Goal: Task Accomplishment & Management: Manage account settings

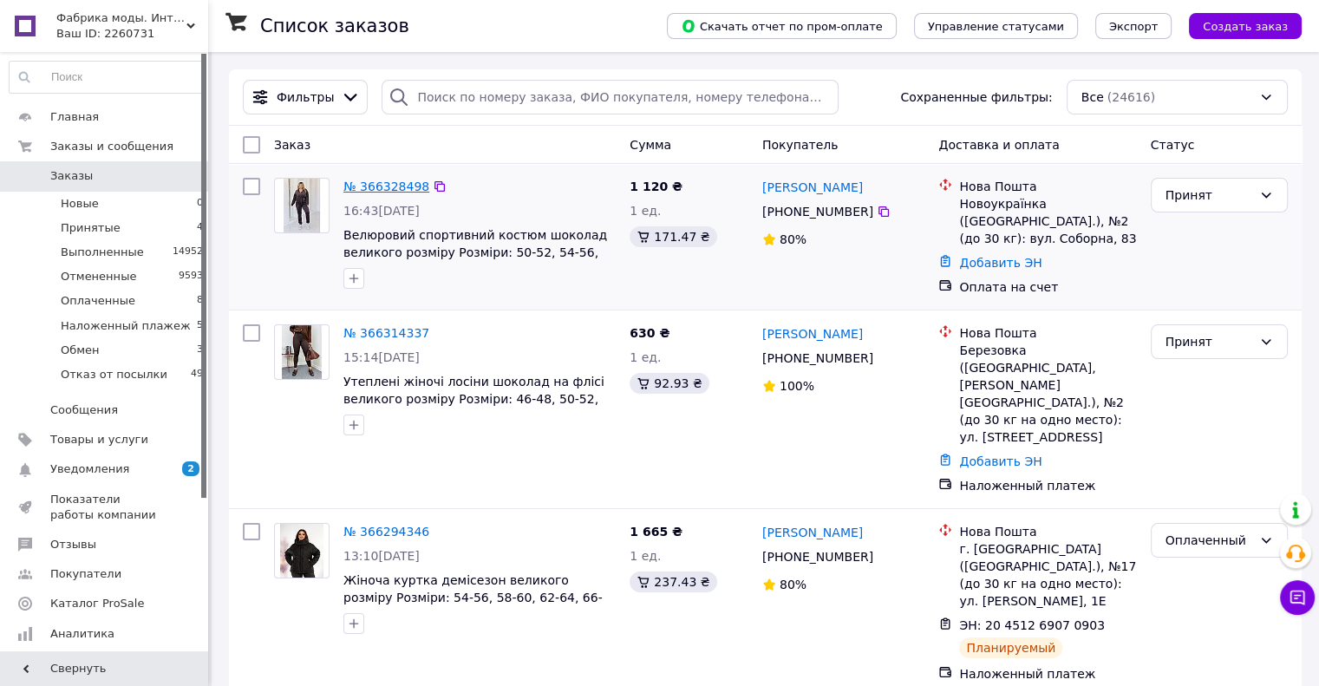
click at [373, 184] on link "№ 366328498" at bounding box center [386, 187] width 86 height 14
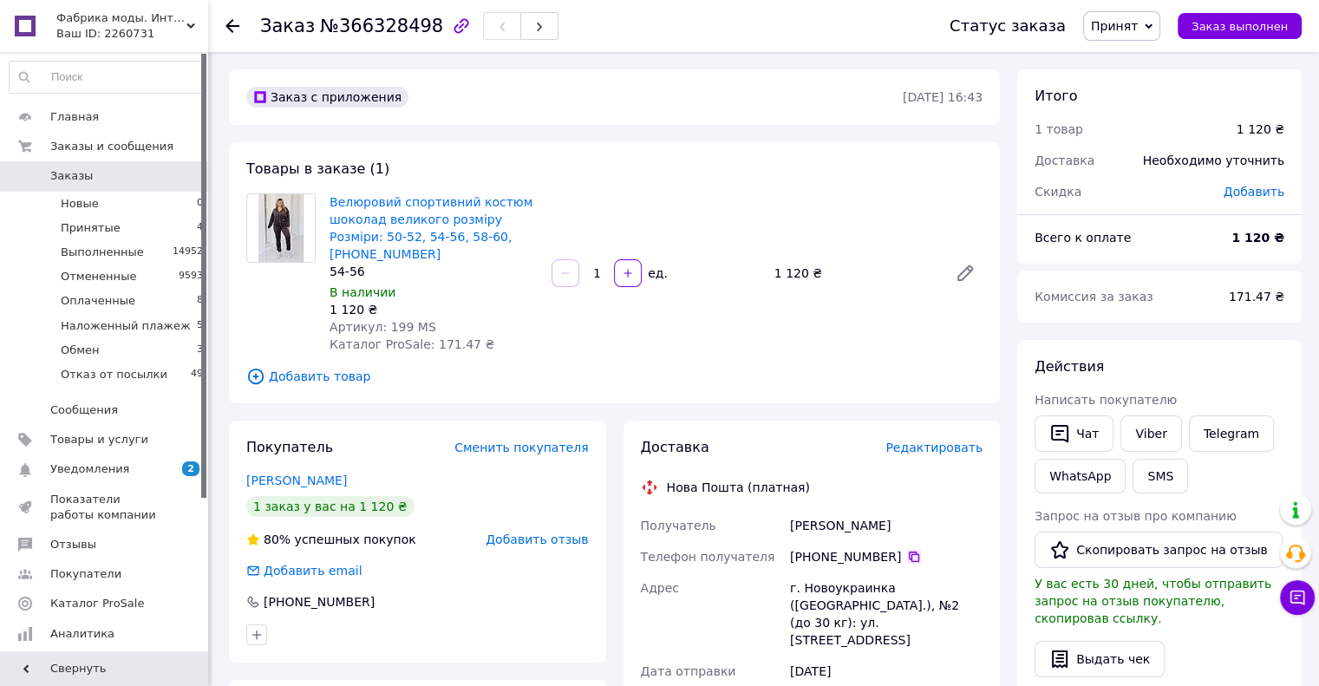
click at [907, 550] on icon at bounding box center [914, 557] width 14 height 14
drag, startPoint x: 314, startPoint y: 31, endPoint x: 417, endPoint y: 26, distance: 103.3
click at [417, 26] on span "№366328498" at bounding box center [381, 26] width 123 height 21
copy span "№366328498"
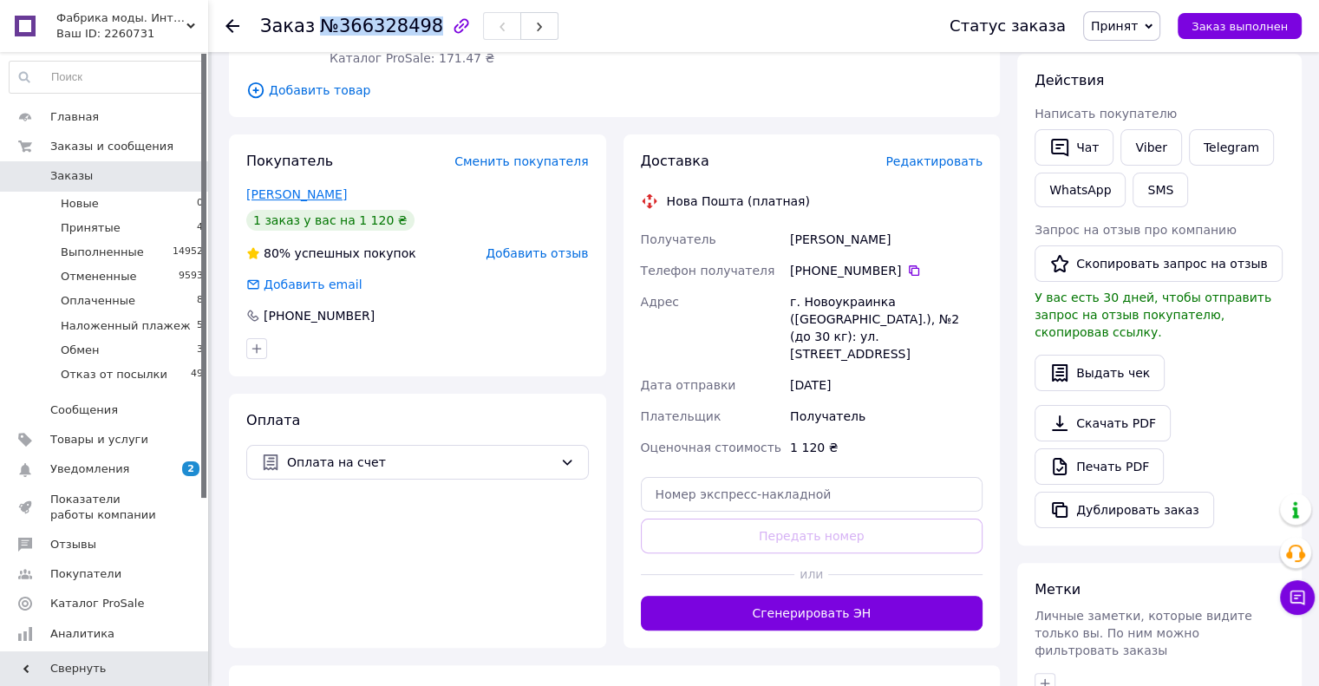
scroll to position [347, 0]
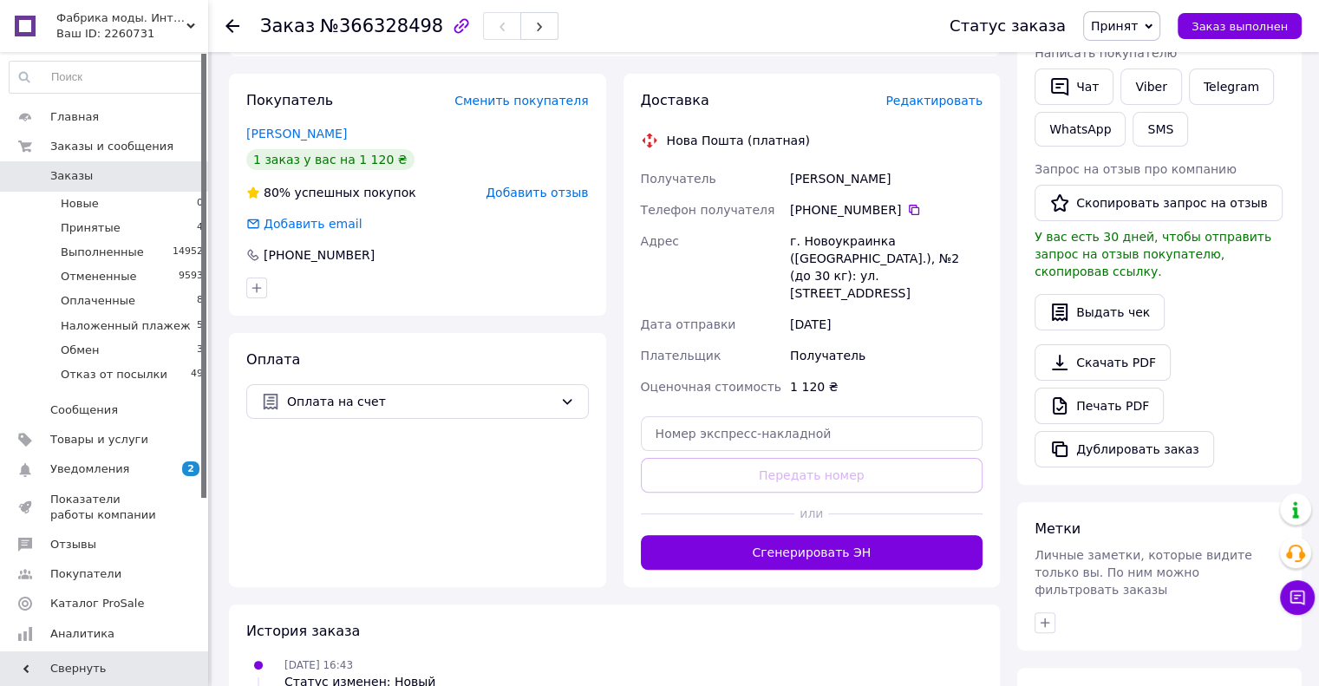
click at [1252, 322] on div "Действия Написать покупателю   Чат Viber Telegram WhatsApp SMS Запрос на отзыв …" at bounding box center [1160, 238] width 250 height 457
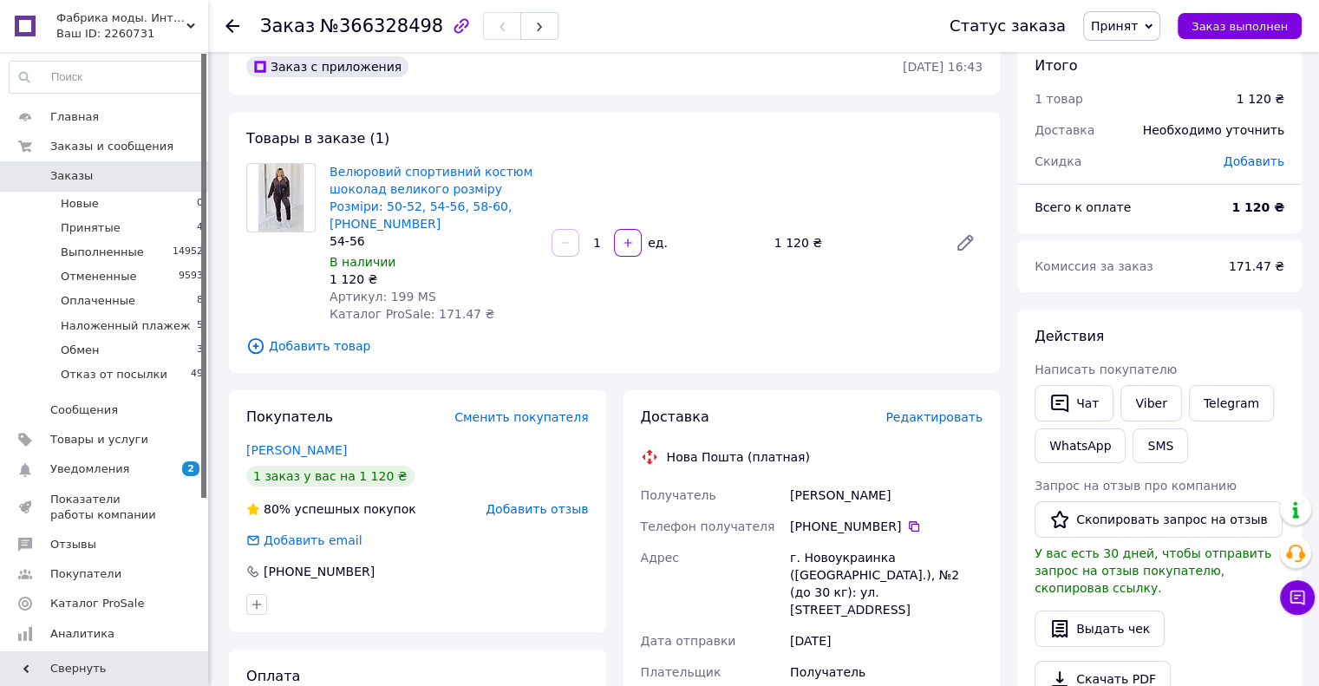
scroll to position [0, 0]
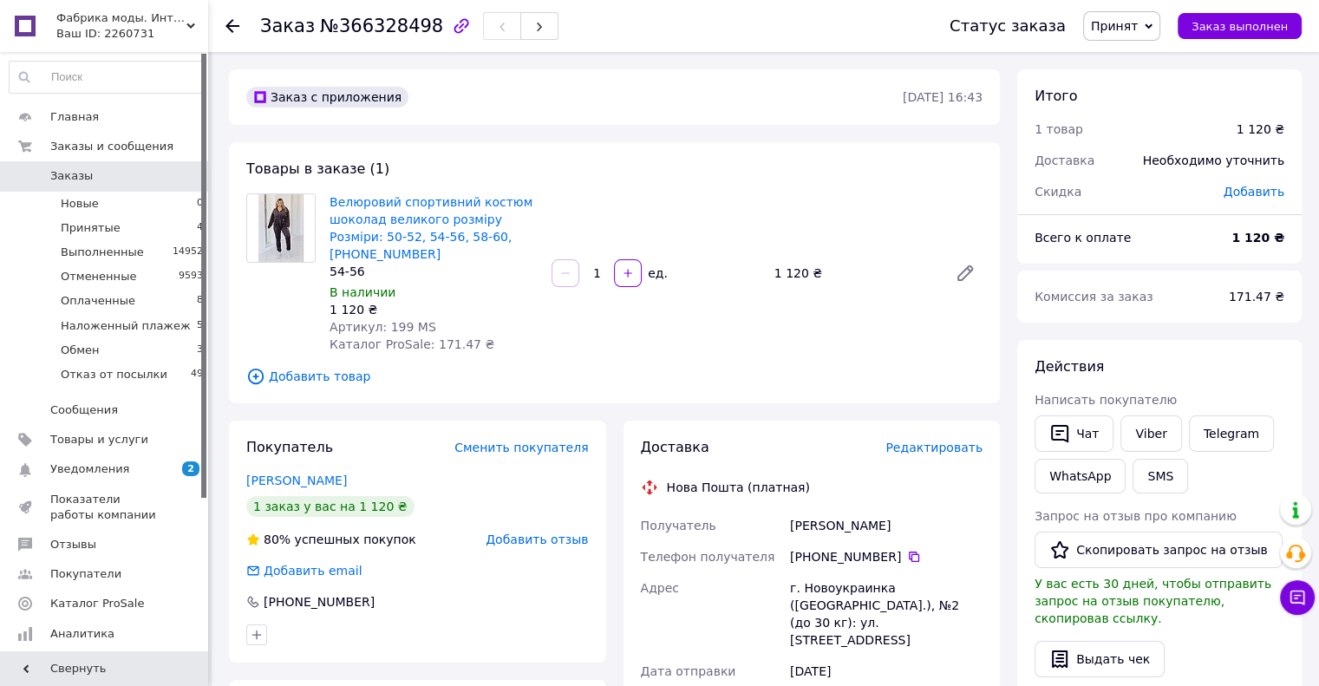
drag, startPoint x: 138, startPoint y: 233, endPoint x: 274, endPoint y: 317, distance: 160.0
click at [138, 233] on li "Принятые 4" at bounding box center [106, 228] width 213 height 24
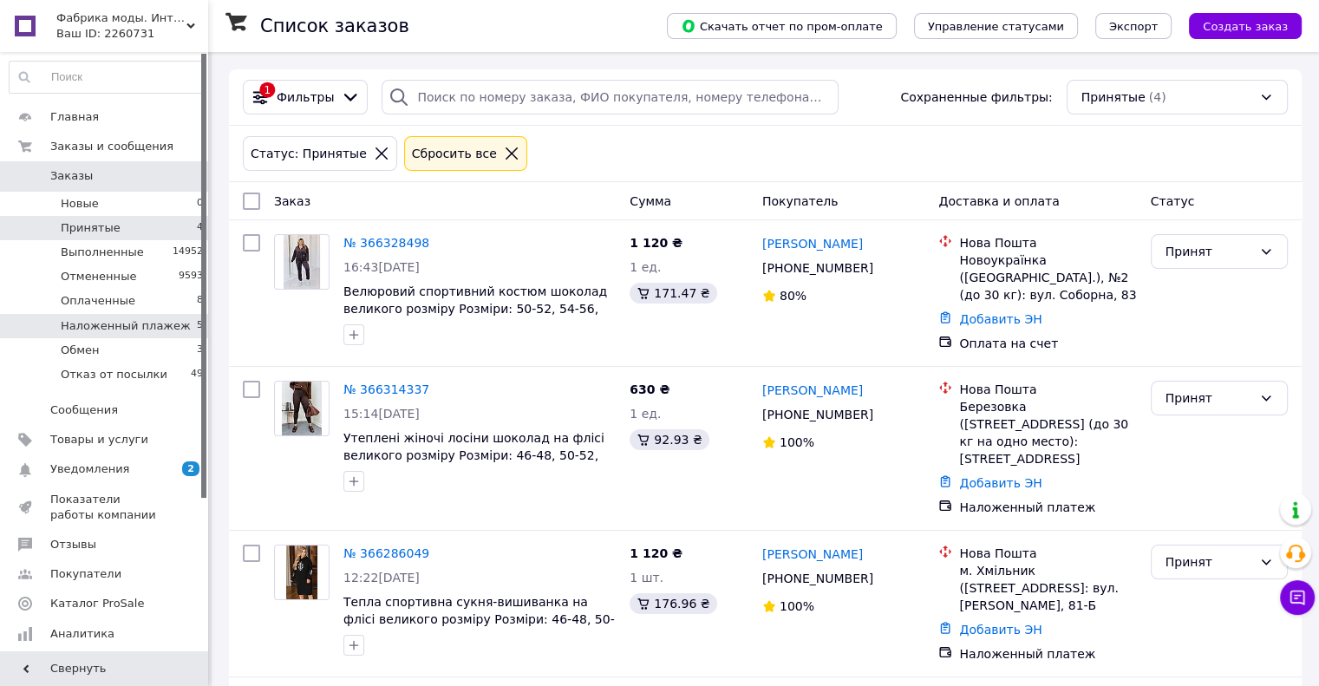
click at [150, 320] on span "Наложенный плажеж" at bounding box center [126, 326] width 130 height 16
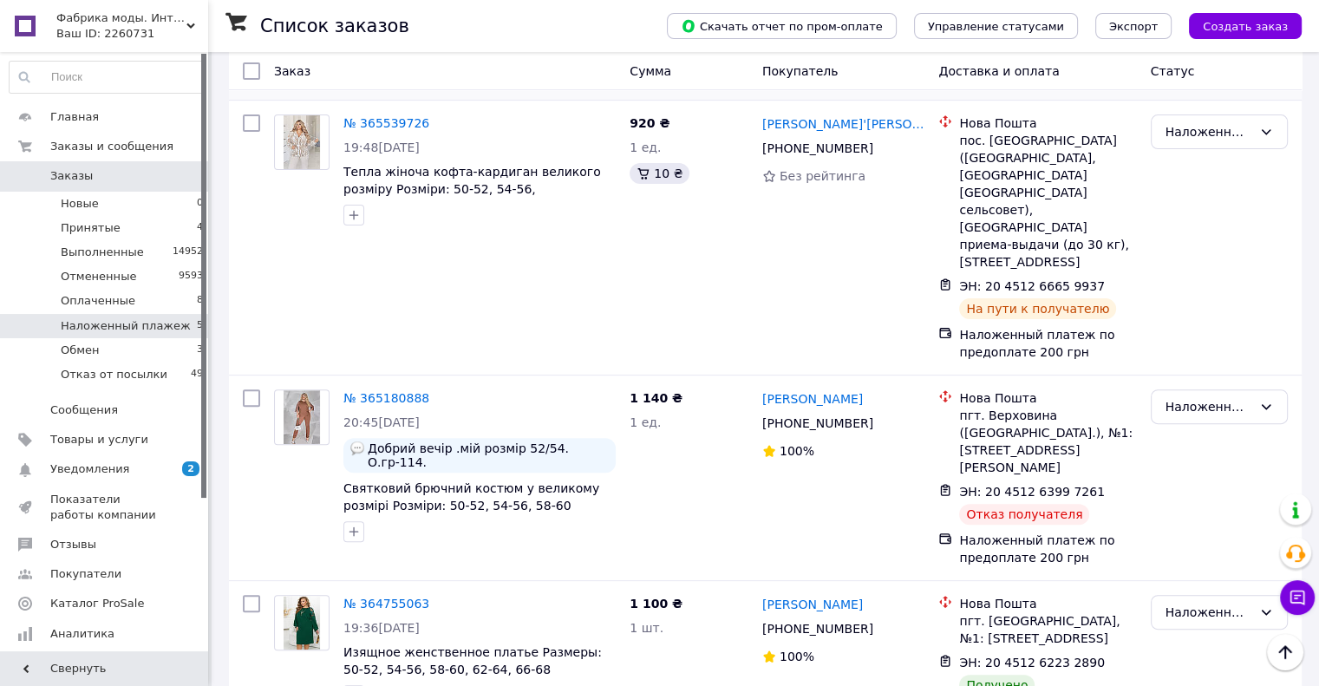
scroll to position [475, 0]
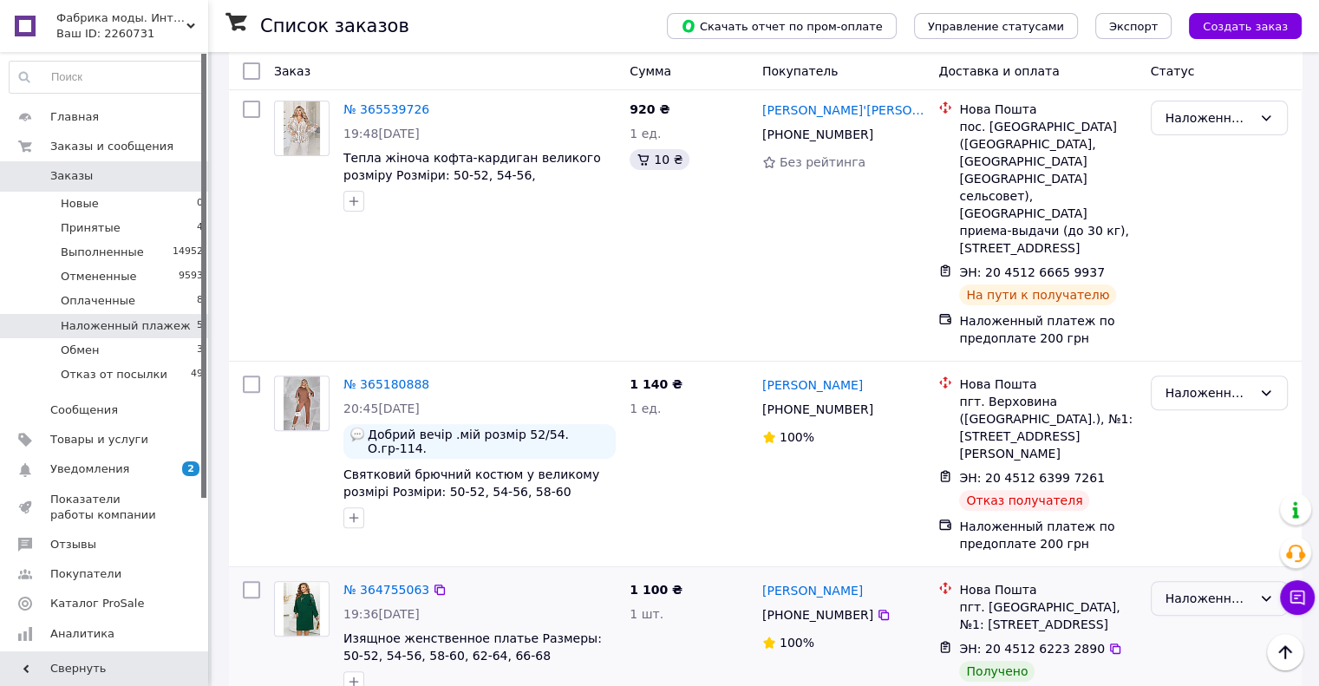
click at [1176, 589] on div "Наложенный плажеж" at bounding box center [1209, 598] width 87 height 19
click at [1183, 419] on li "Выполнен" at bounding box center [1218, 423] width 135 height 31
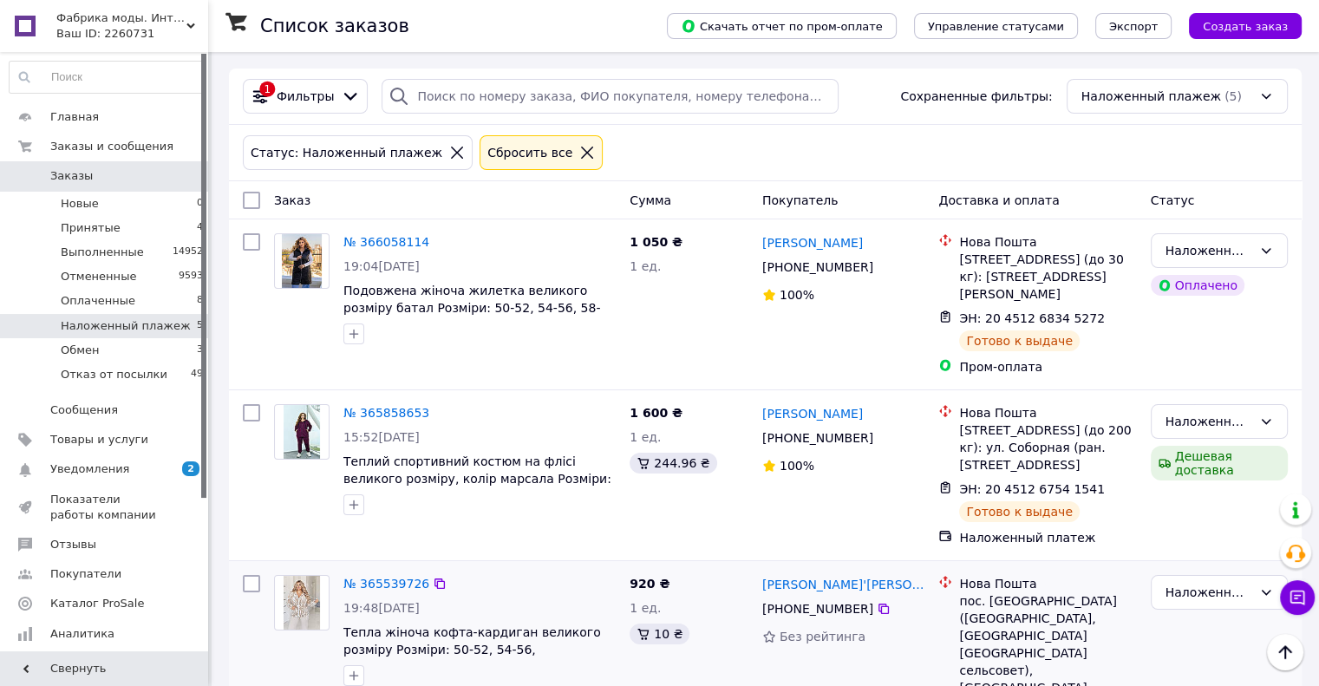
scroll to position [0, 0]
click at [80, 304] on span "Оплаченные" at bounding box center [98, 301] width 75 height 16
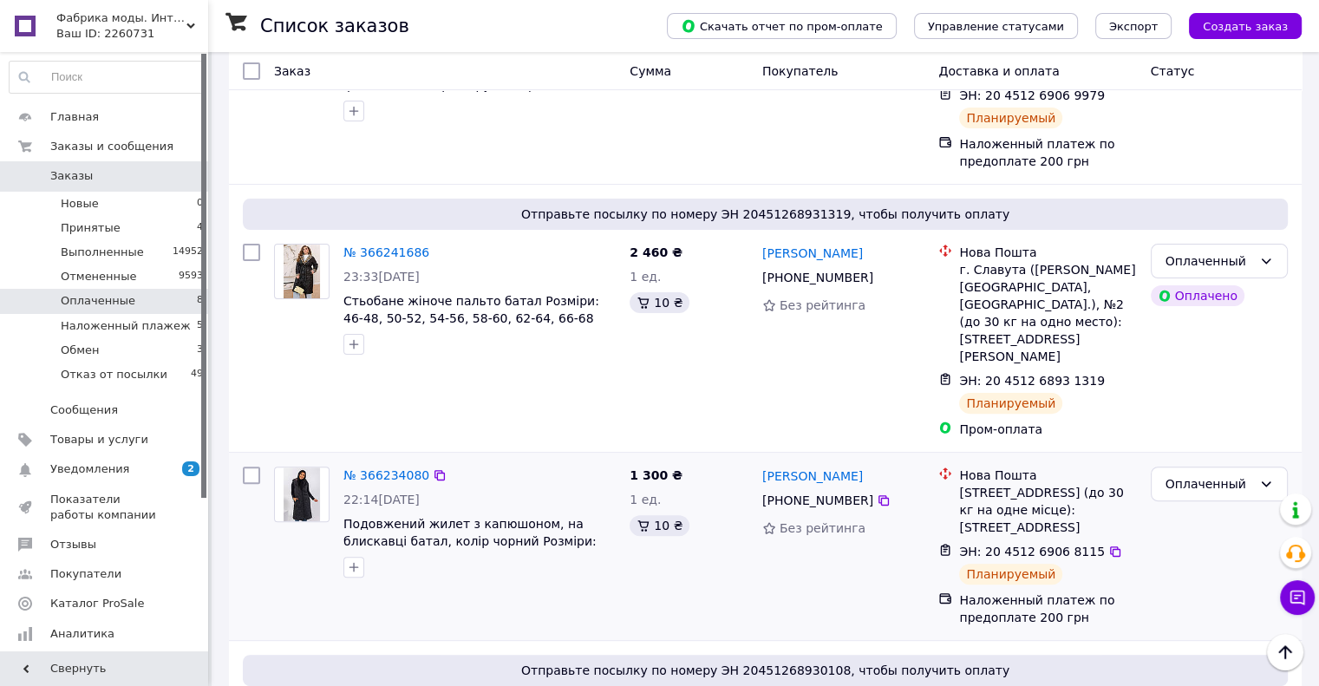
scroll to position [293, 0]
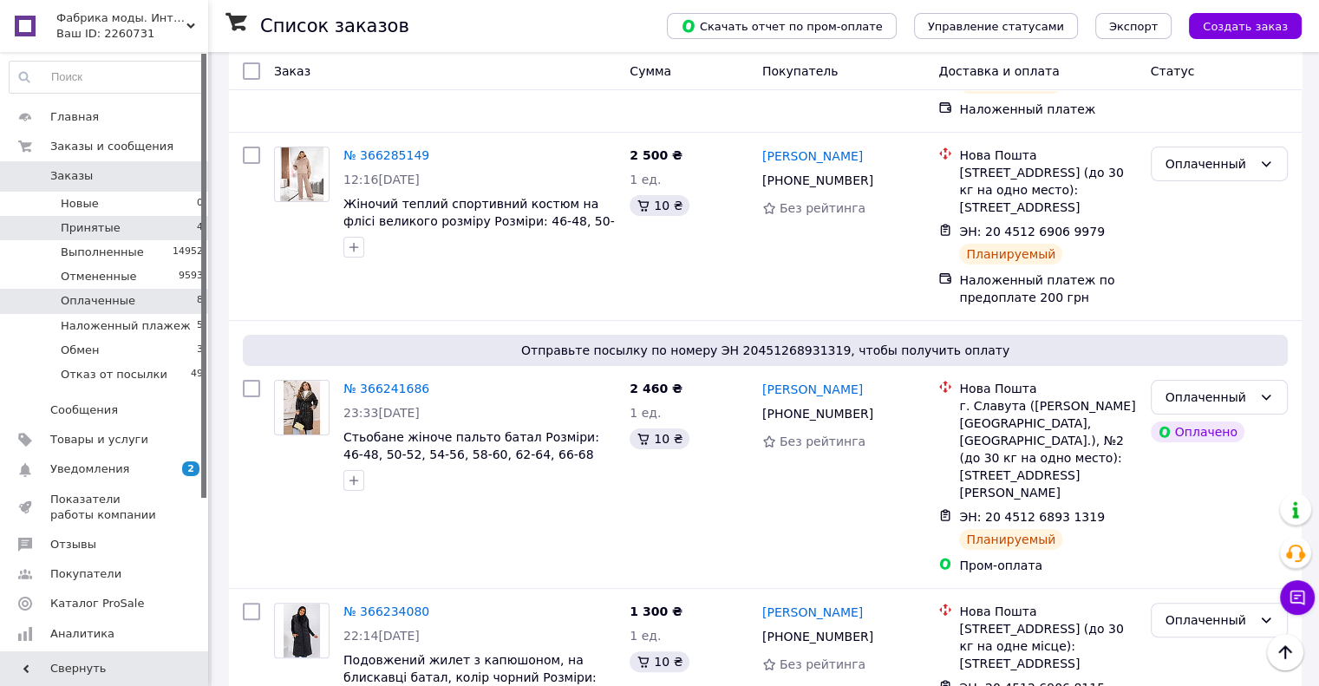
click at [62, 232] on span "Принятые" at bounding box center [91, 228] width 60 height 16
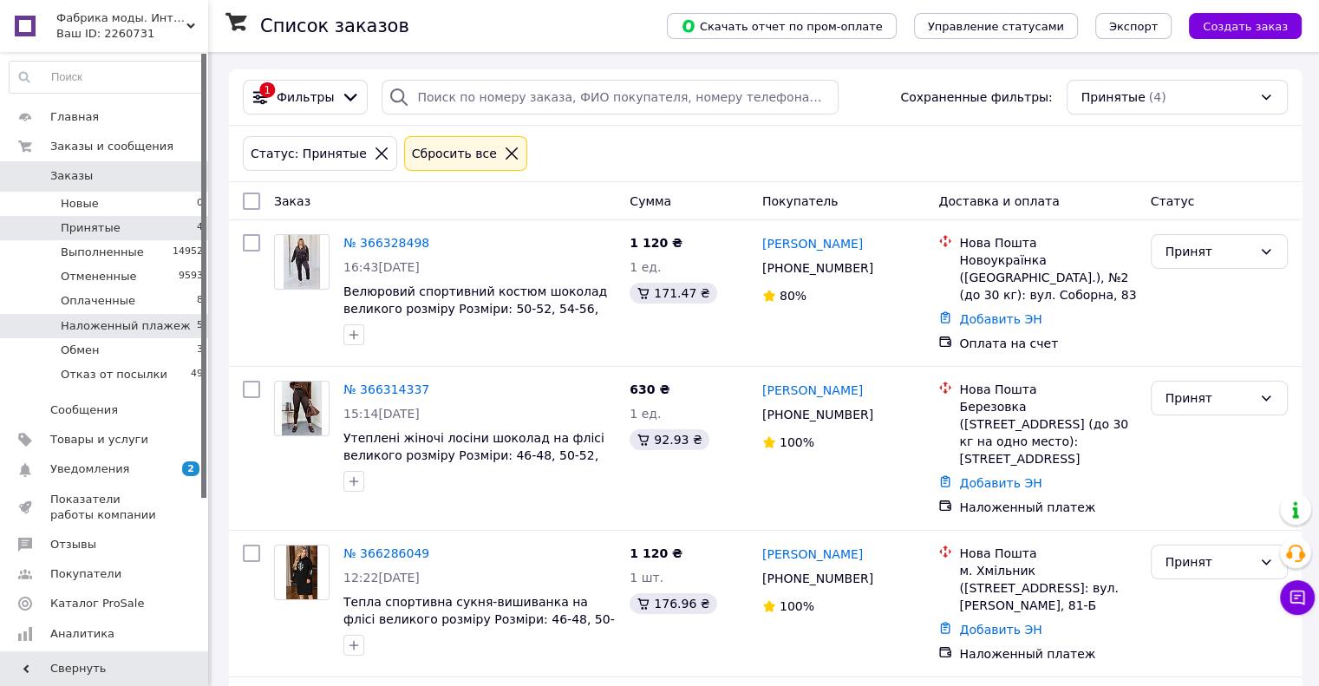
click at [105, 319] on span "Наложенный плажеж" at bounding box center [126, 326] width 130 height 16
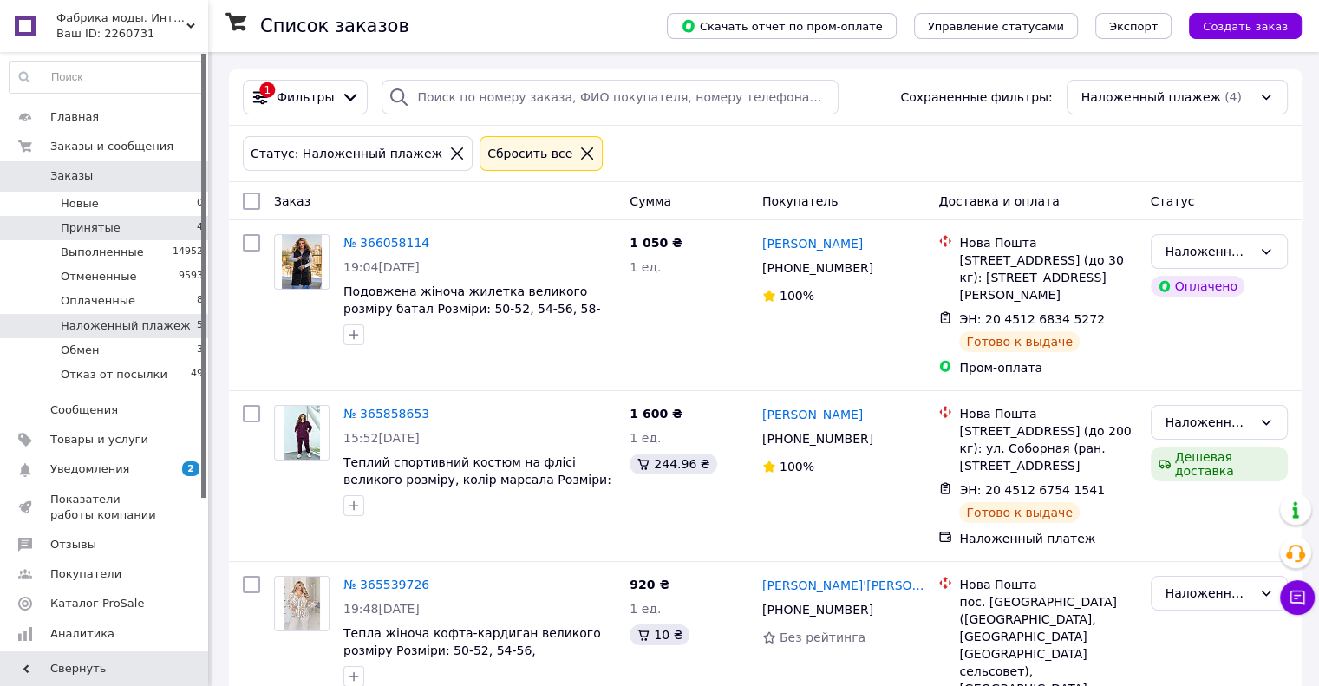
click at [82, 231] on span "Принятые" at bounding box center [91, 228] width 60 height 16
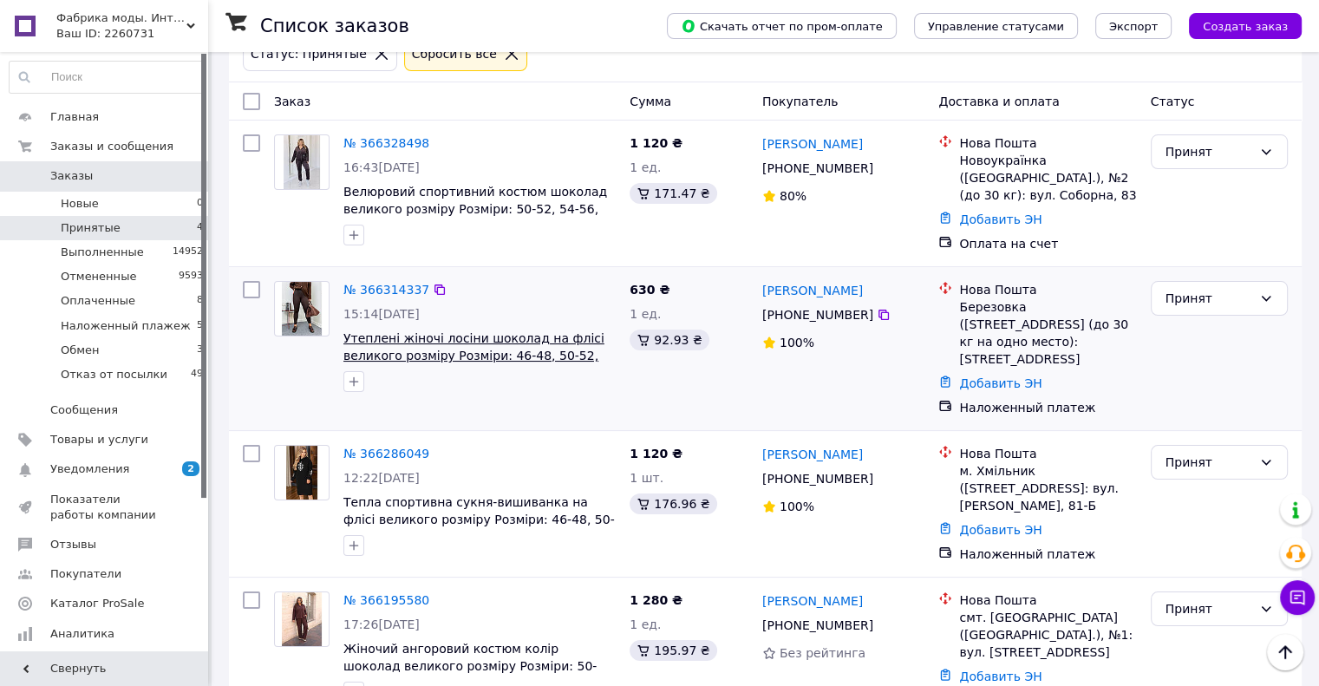
scroll to position [61, 0]
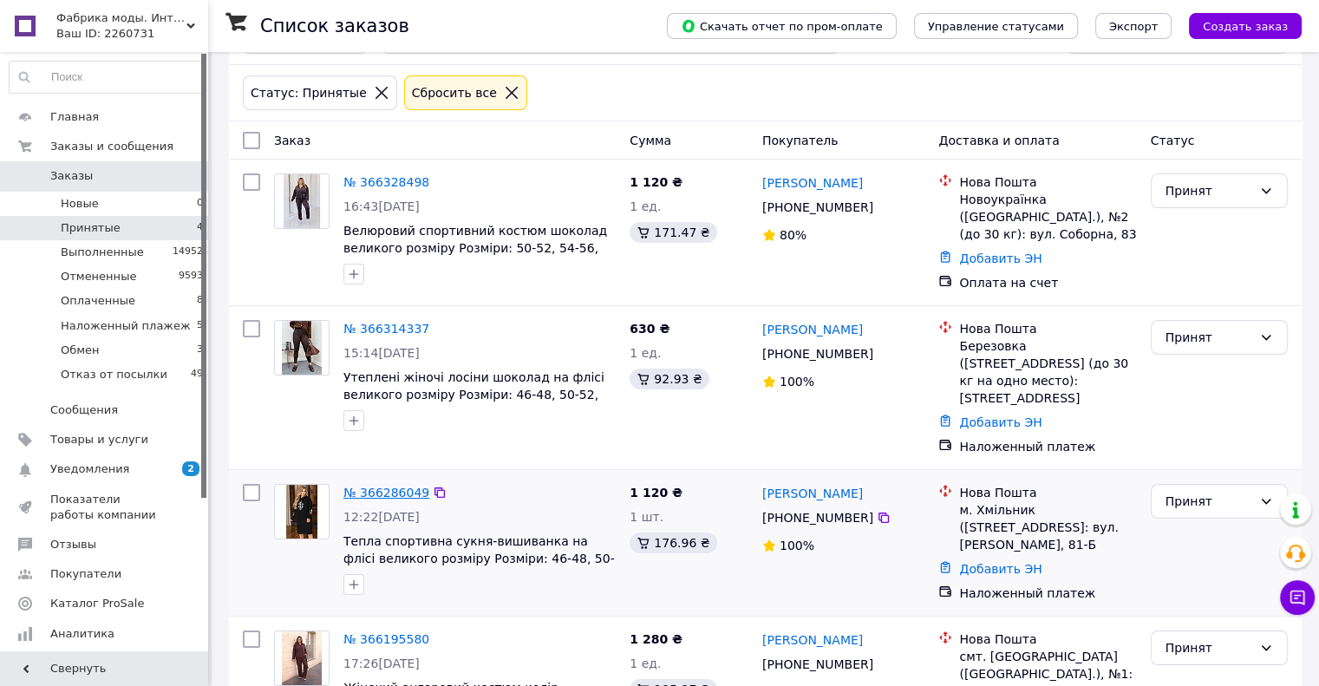
click at [376, 492] on link "№ 366286049" at bounding box center [386, 493] width 86 height 14
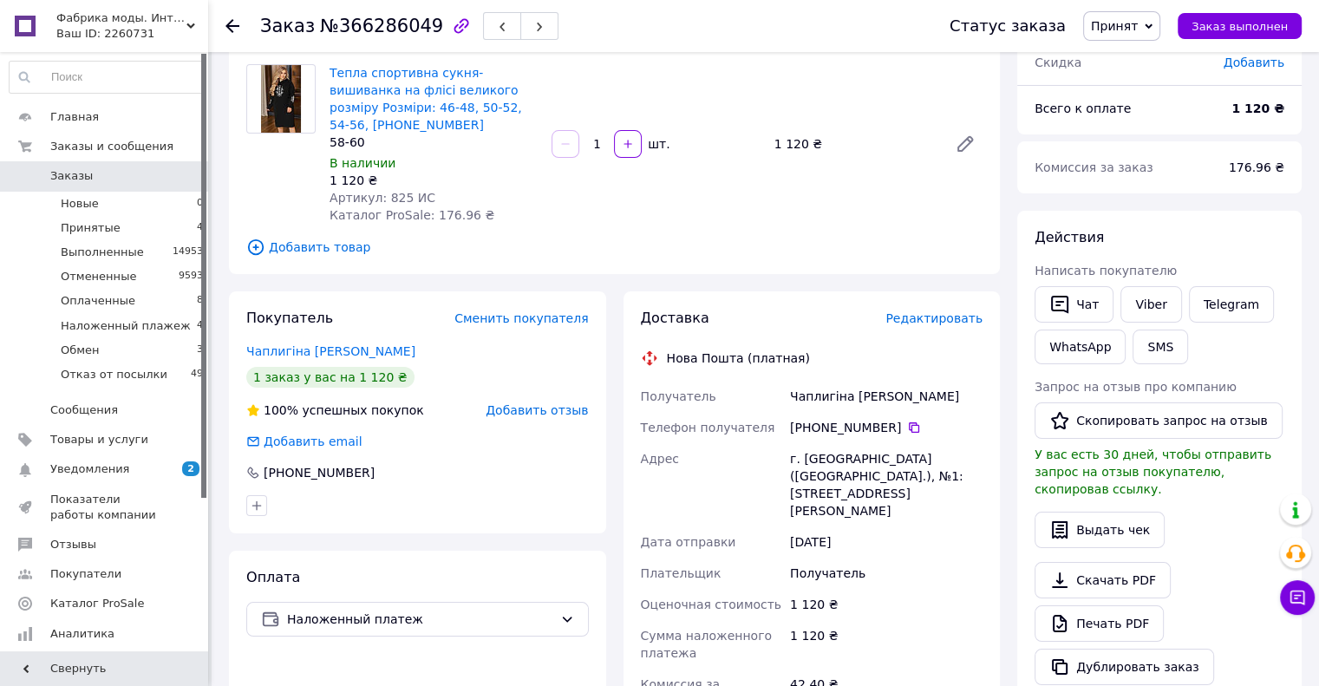
scroll to position [173, 0]
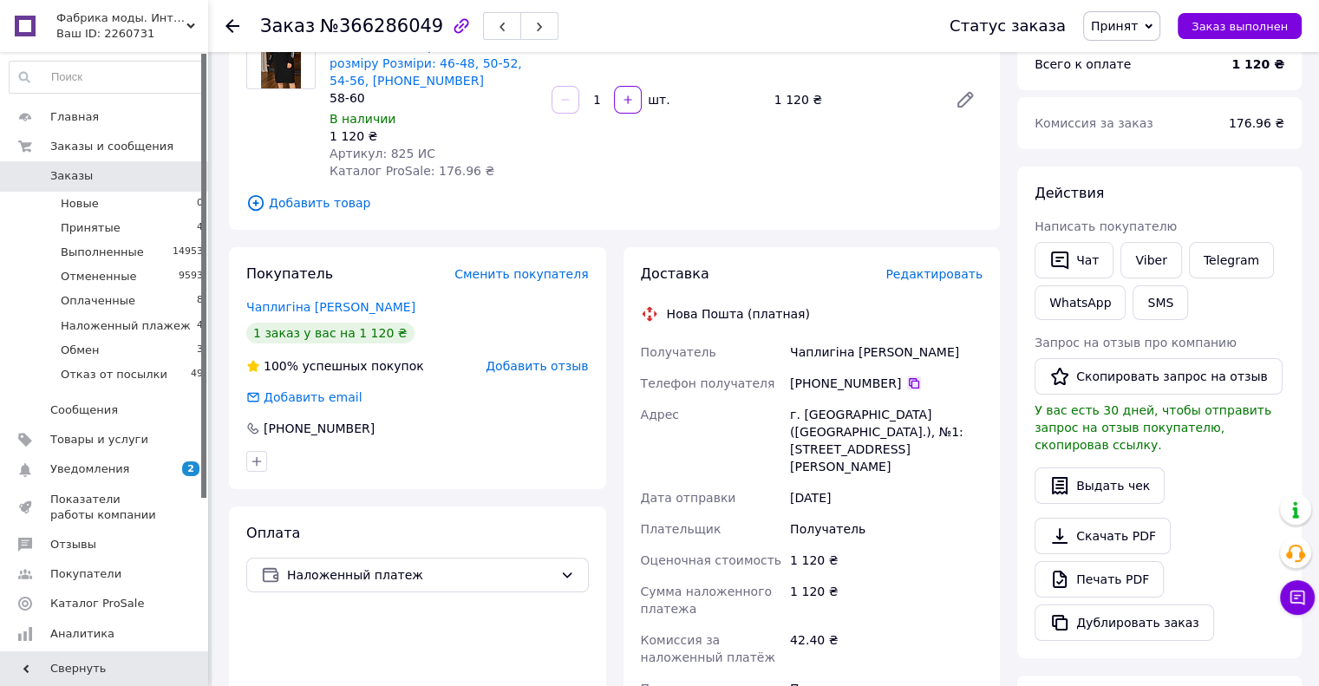
click at [907, 376] on icon at bounding box center [914, 383] width 14 height 14
drag, startPoint x: 794, startPoint y: 333, endPoint x: 843, endPoint y: 337, distance: 49.6
click at [843, 337] on div "Чаплигіна [PERSON_NAME]" at bounding box center [886, 351] width 199 height 31
copy div "Чаплигіна"
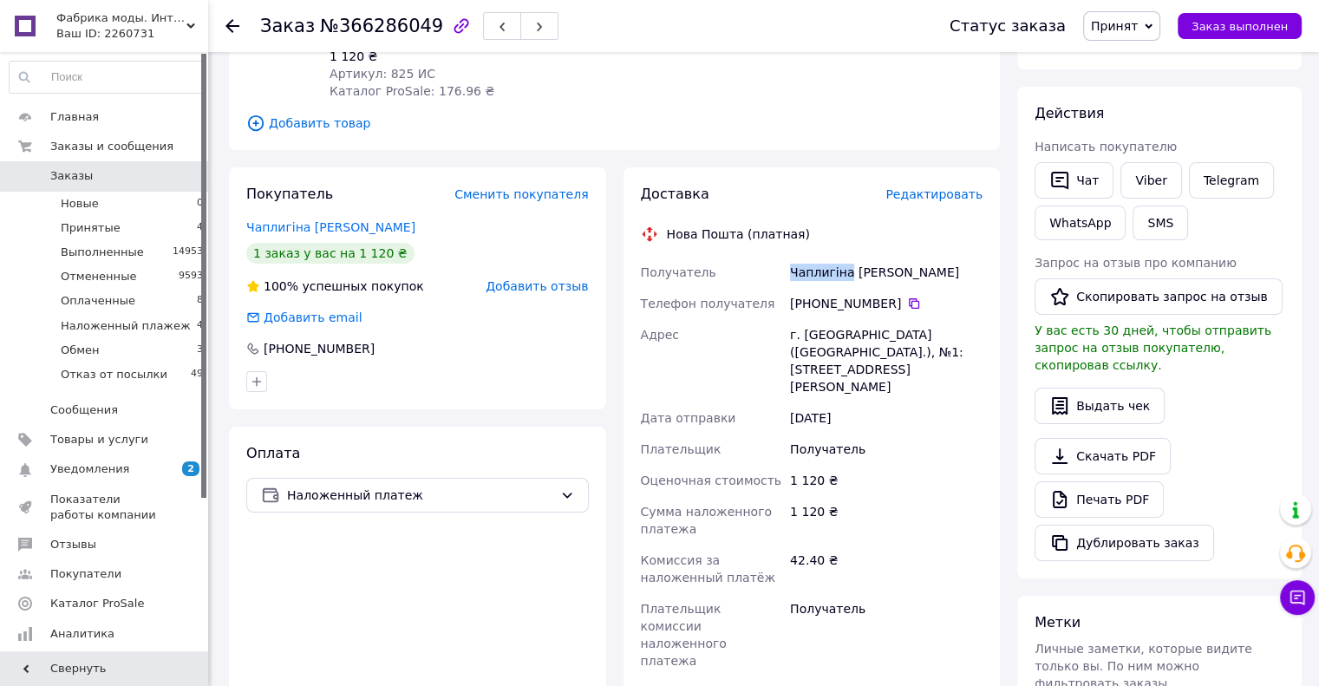
scroll to position [347, 0]
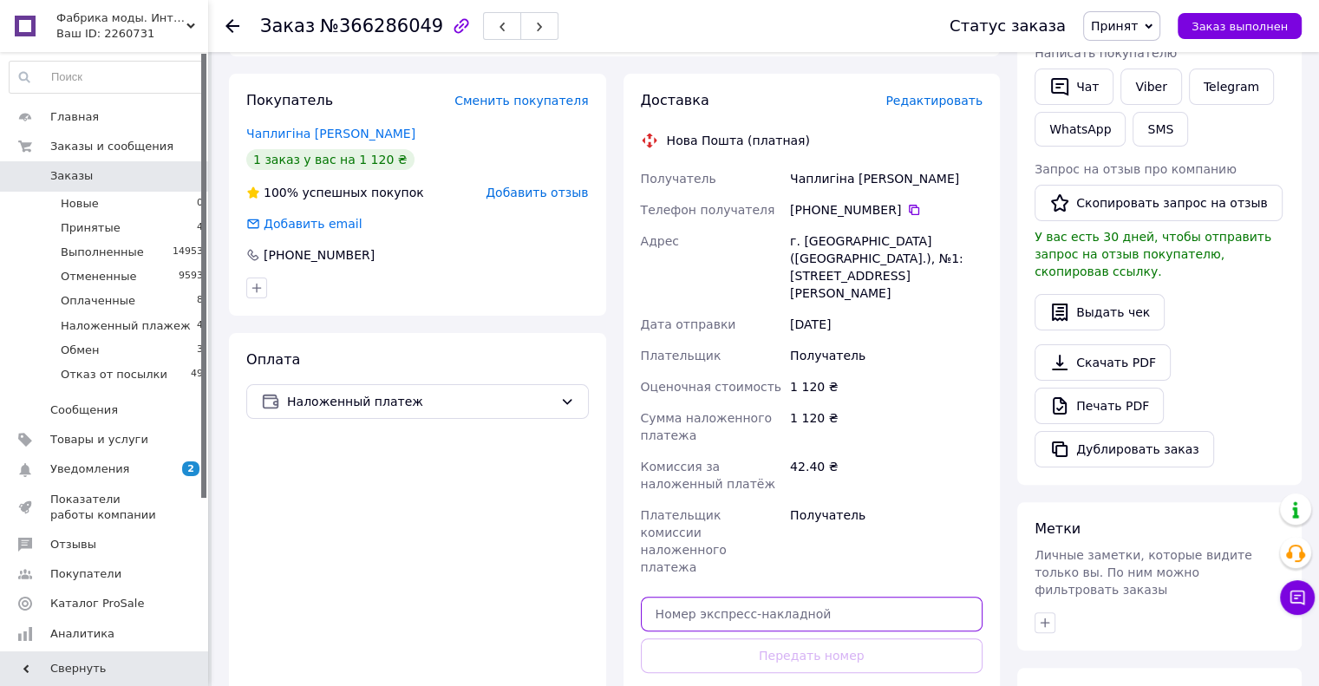
click at [819, 597] on input "text" at bounding box center [812, 614] width 343 height 35
paste input "20451269259700"
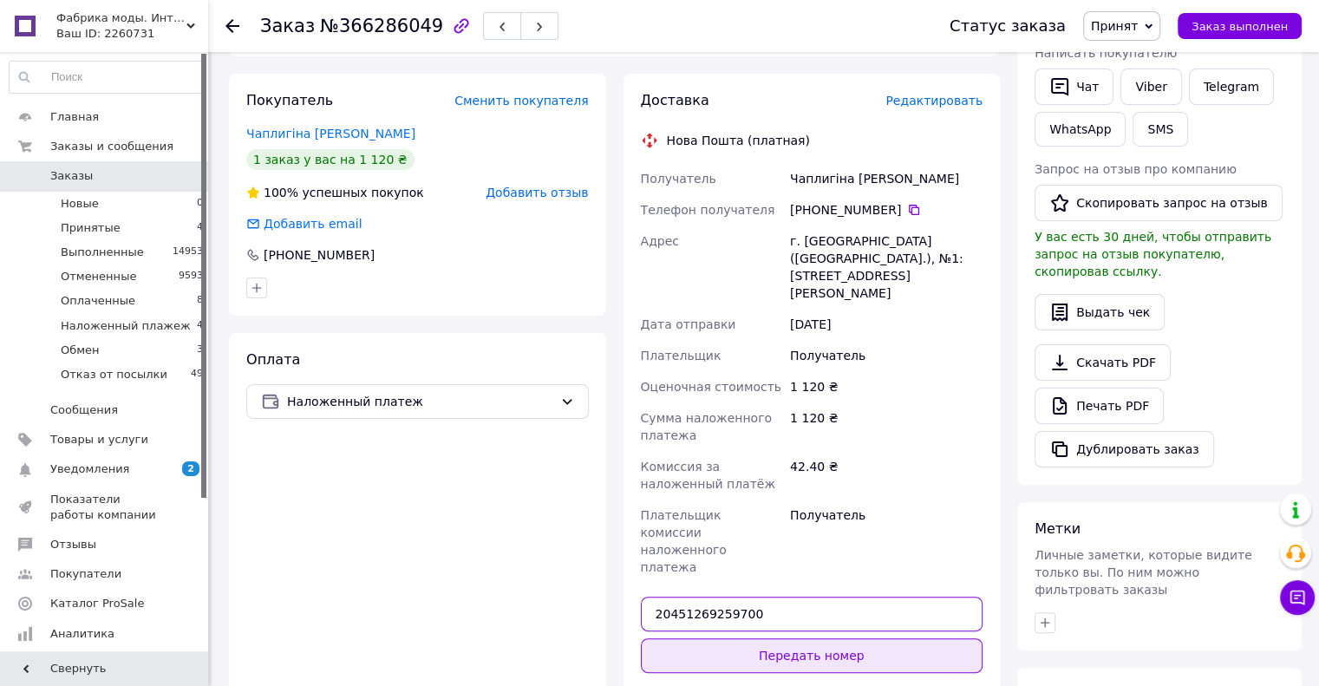
type input "20451269259700"
click at [836, 638] on button "Передать номер" at bounding box center [812, 655] width 343 height 35
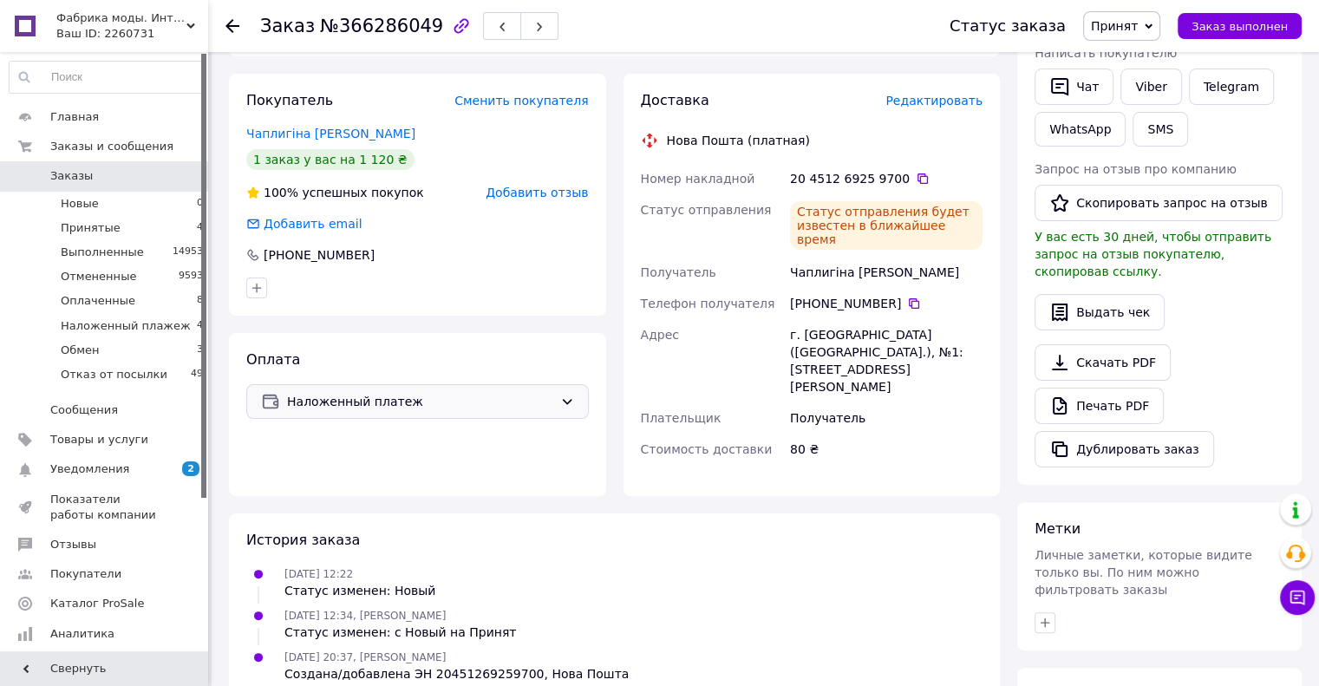
click at [428, 392] on span "Наложенный платеж" at bounding box center [420, 401] width 266 height 19
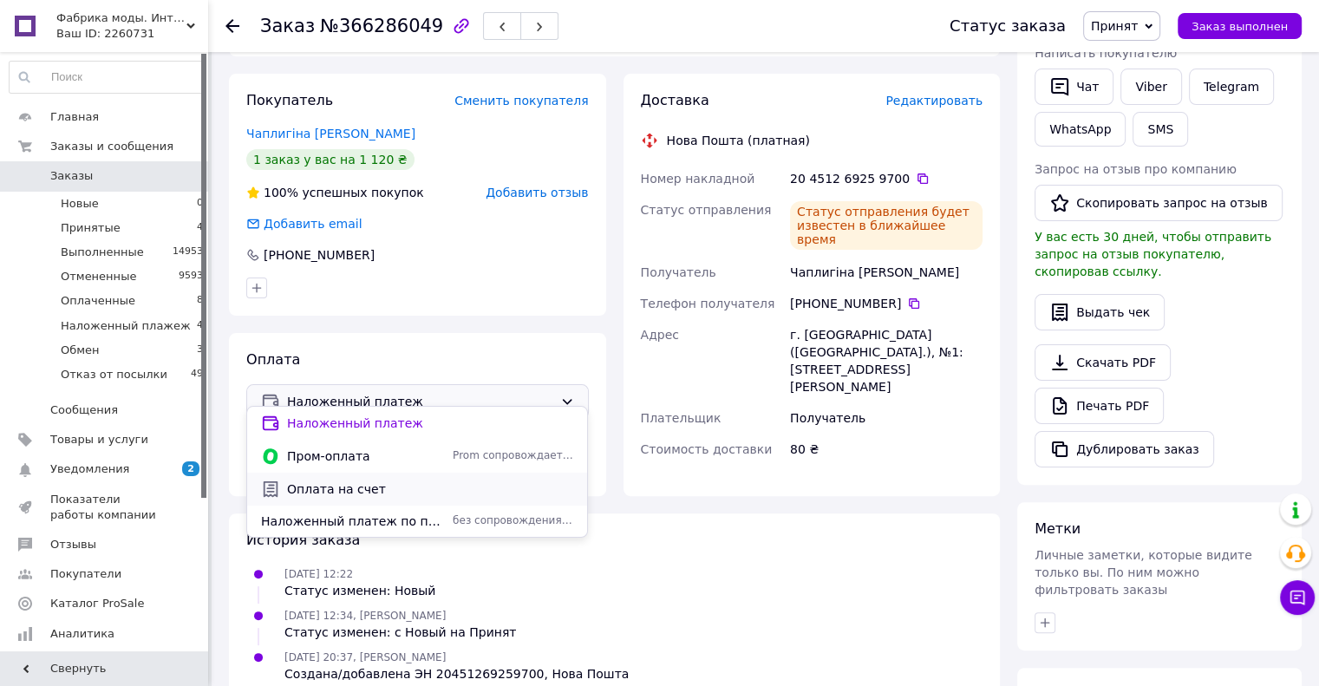
click at [356, 487] on span "Оплата на счет" at bounding box center [430, 488] width 286 height 17
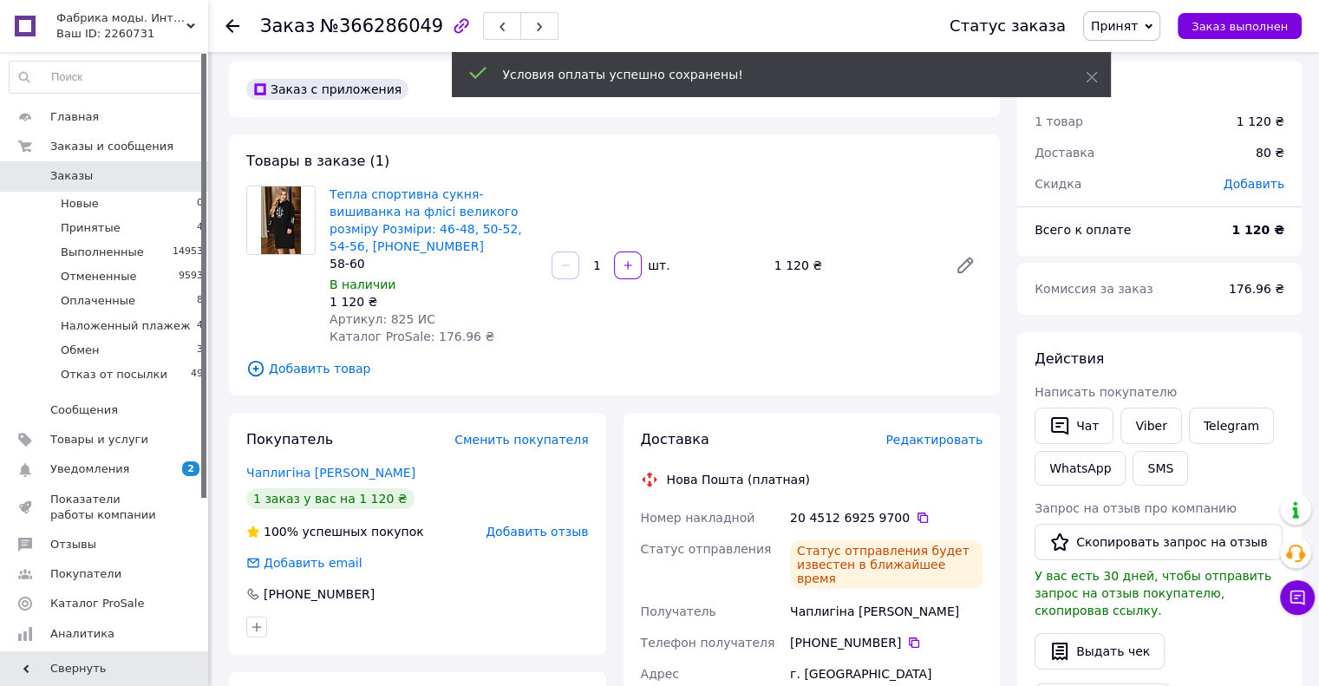
scroll to position [0, 0]
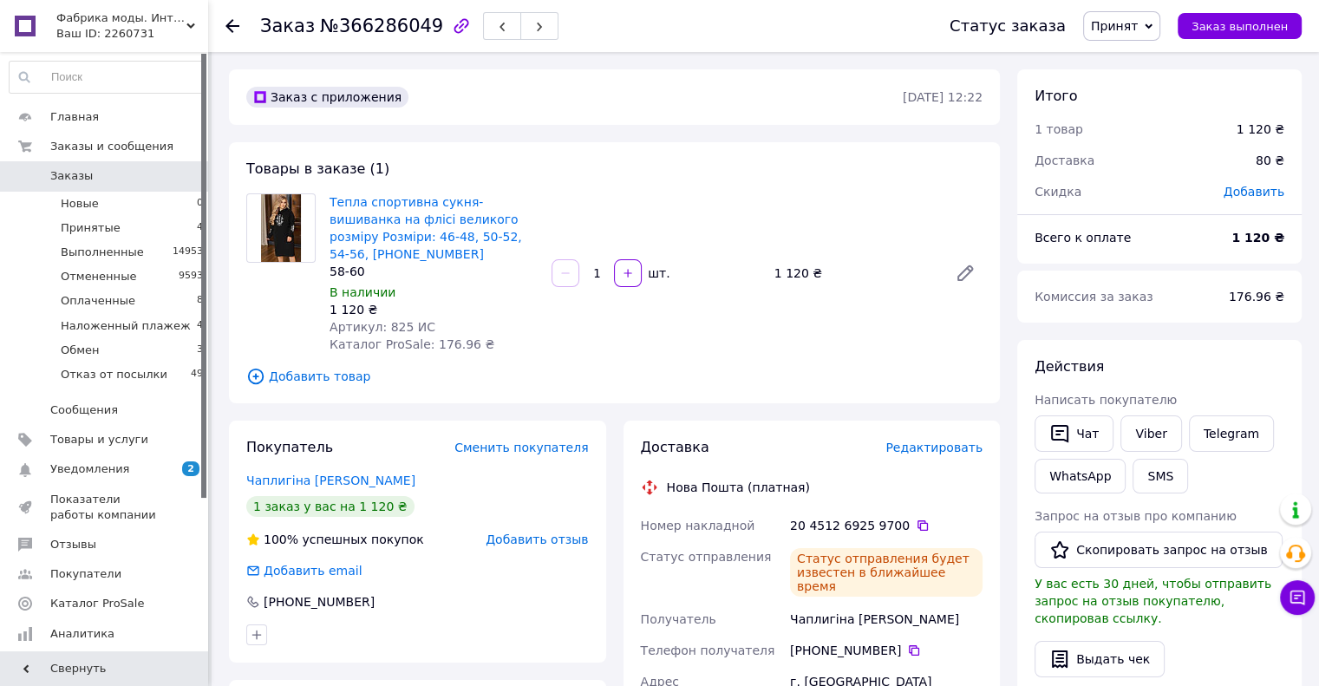
click at [1138, 25] on span "Принят" at bounding box center [1114, 26] width 47 height 14
click at [1135, 107] on li "Оплаченный" at bounding box center [1157, 113] width 147 height 26
click at [117, 221] on li "Принятые 4" at bounding box center [106, 228] width 213 height 24
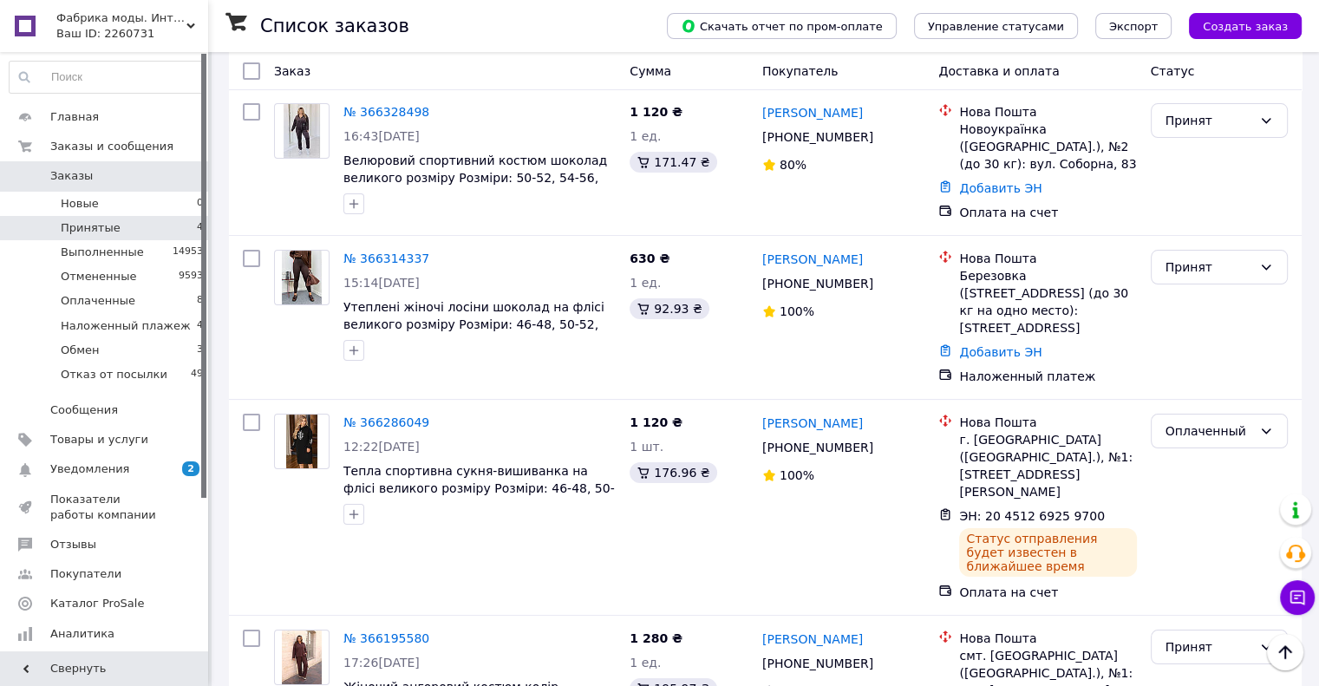
scroll to position [101, 0]
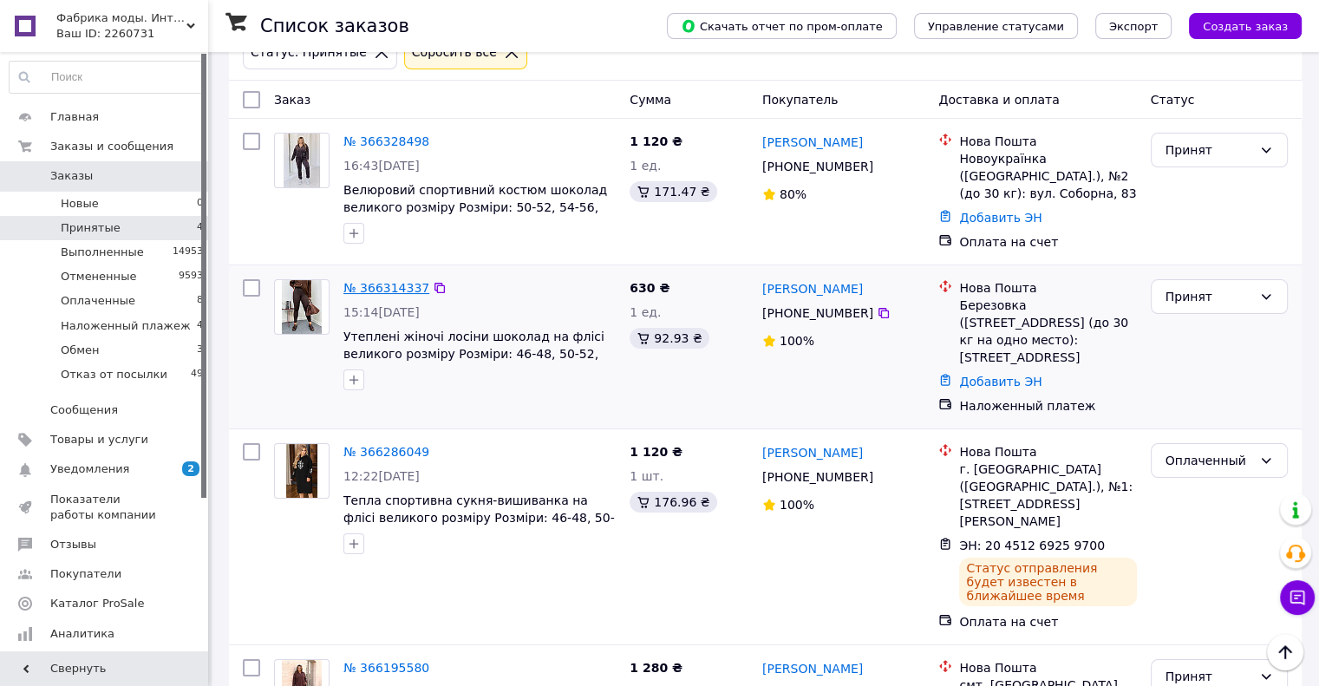
click at [382, 293] on link "№ 366314337" at bounding box center [386, 288] width 86 height 14
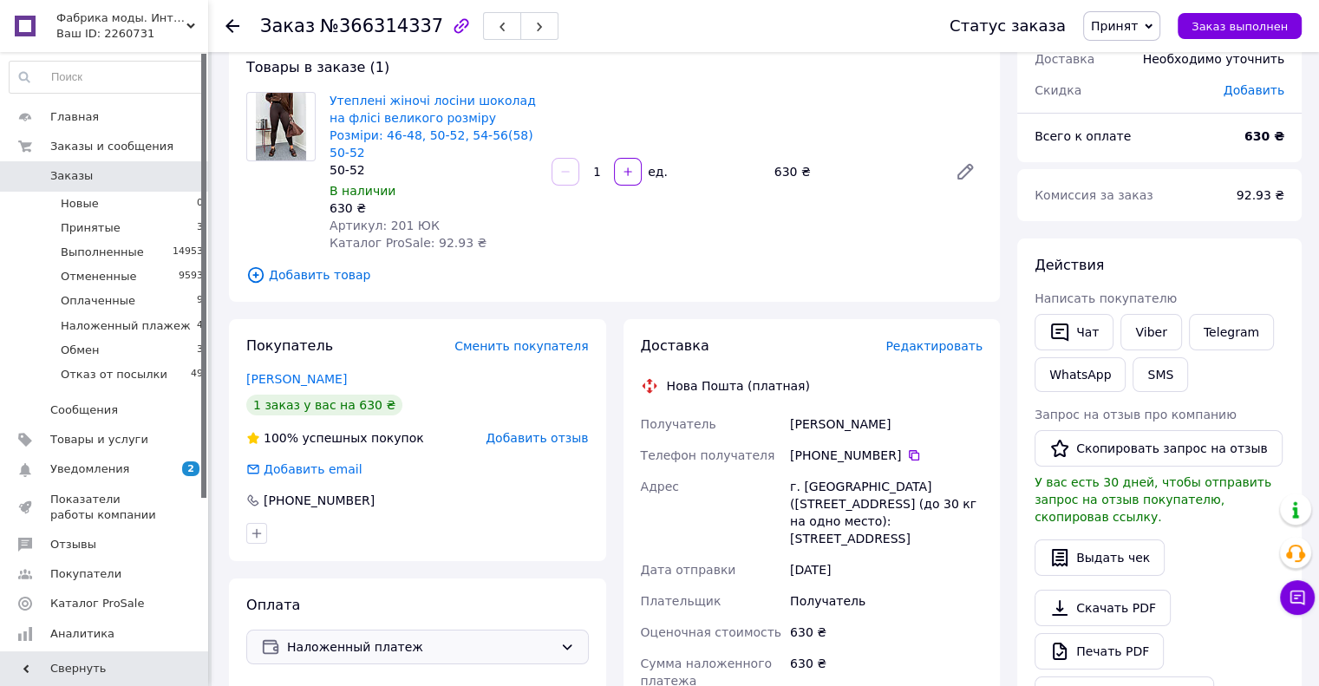
click at [458, 637] on span "Наложенный платеж" at bounding box center [420, 646] width 266 height 19
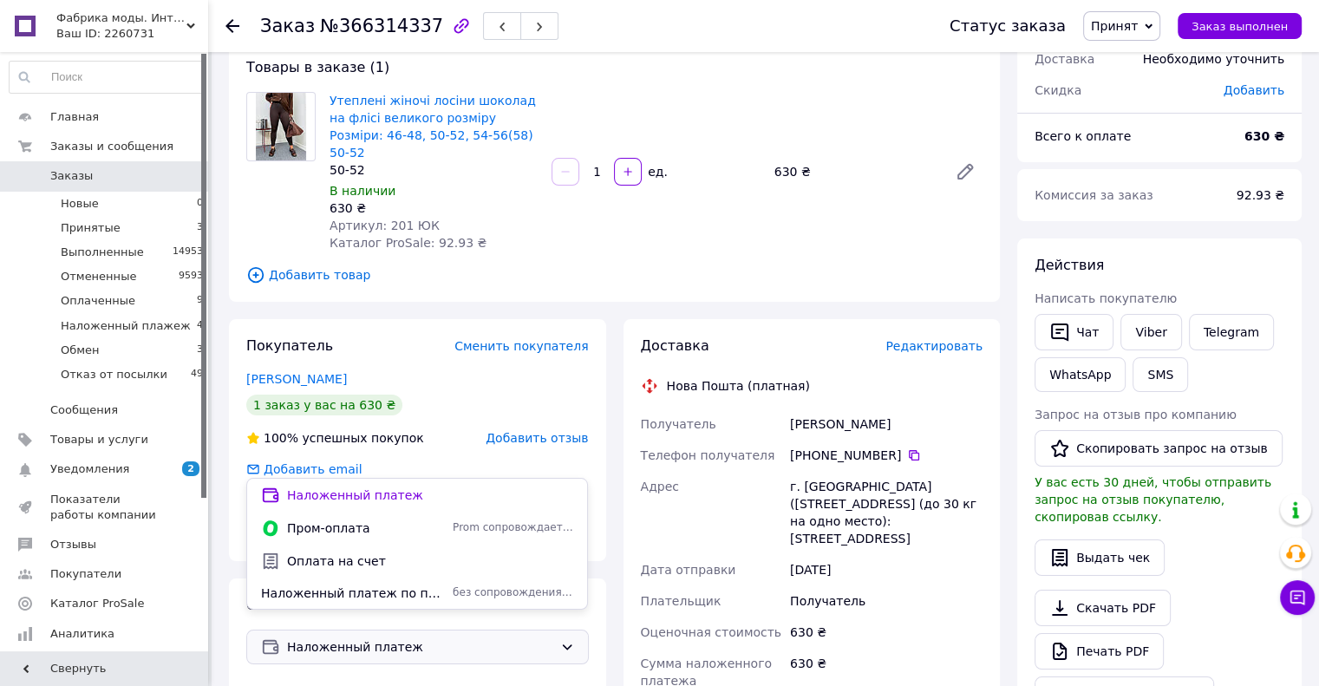
click at [368, 560] on span "Оплата на счет" at bounding box center [430, 560] width 286 height 17
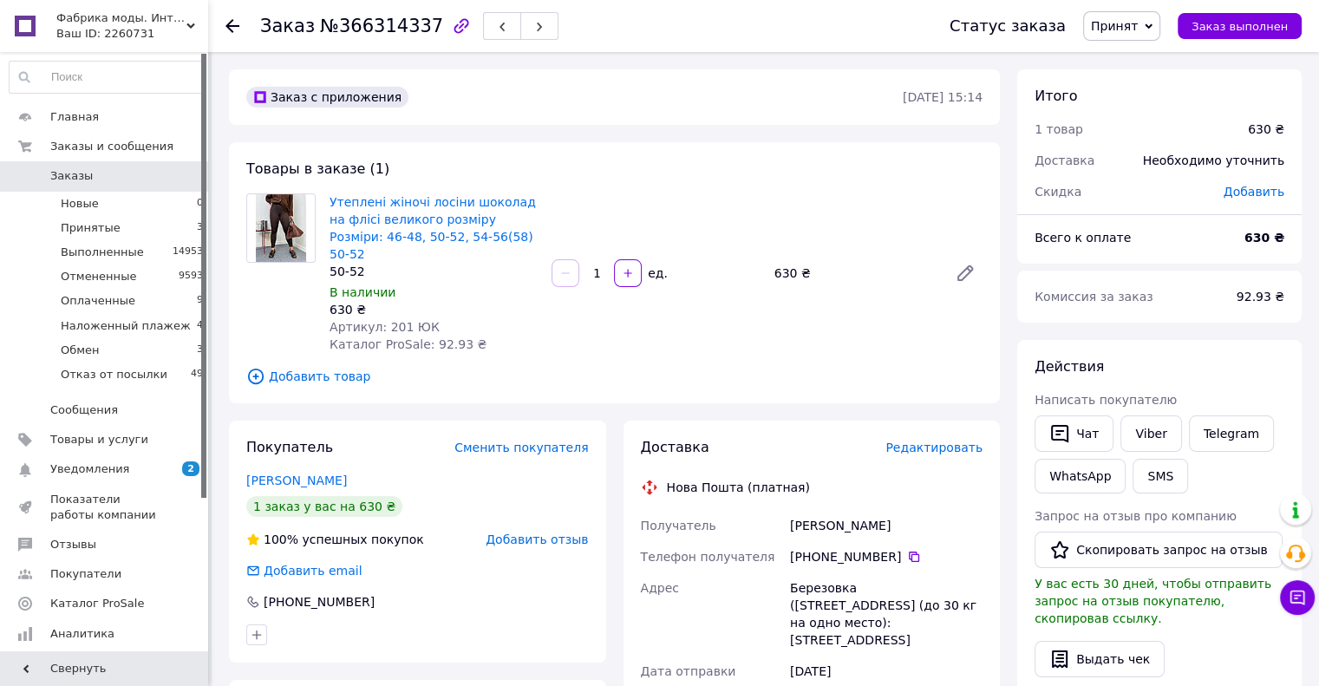
click at [1138, 23] on span "Принят" at bounding box center [1114, 26] width 47 height 14
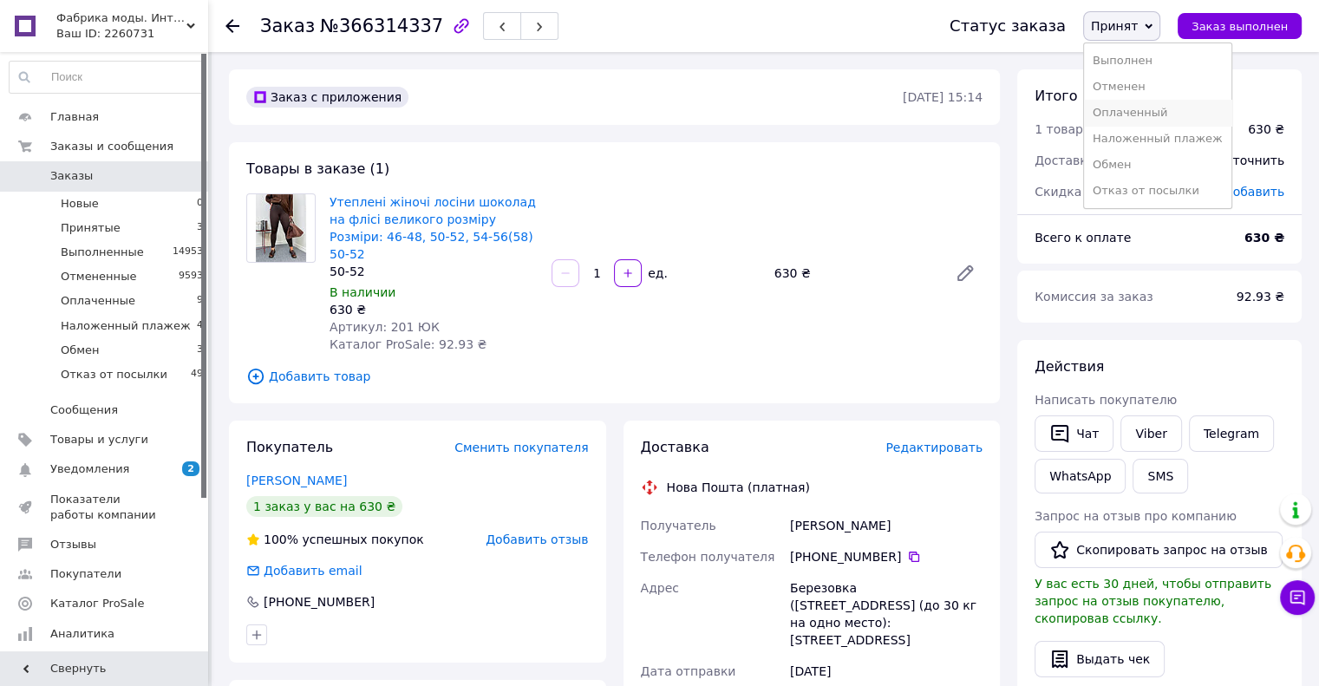
click at [1117, 114] on li "Оплаченный" at bounding box center [1157, 113] width 147 height 26
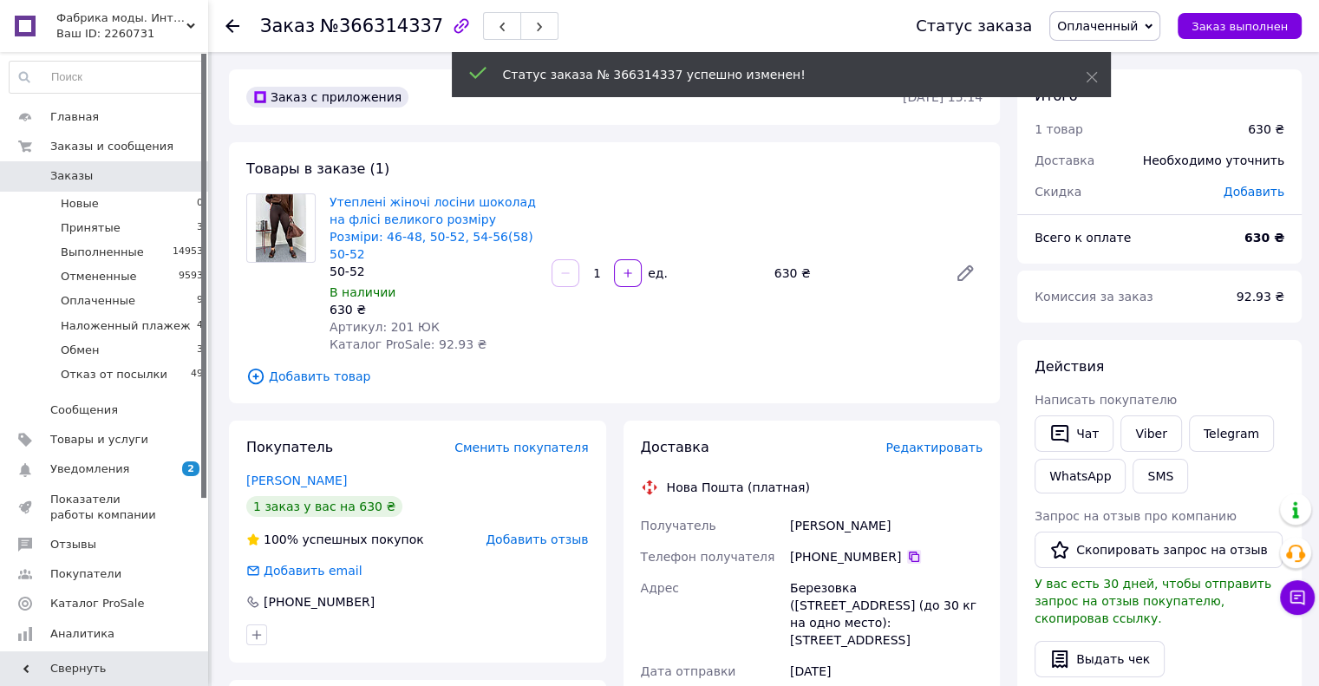
click at [907, 550] on icon at bounding box center [914, 557] width 14 height 14
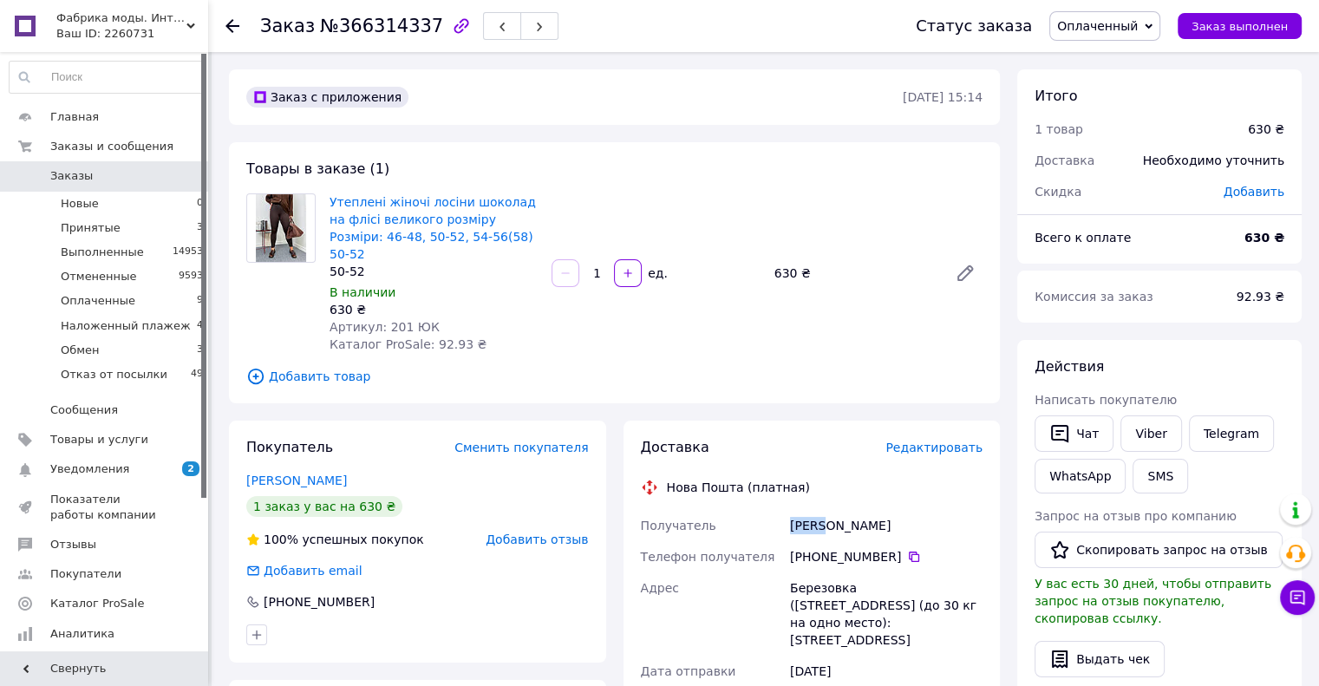
drag, startPoint x: 782, startPoint y: 500, endPoint x: 819, endPoint y: 511, distance: 38.1
click at [819, 515] on div "Получатель [PERSON_NAME] Телефон получателя +380 67 972 41 [GEOGRAPHIC_DATA][PE…" at bounding box center [811, 629] width 349 height 239
copy div "Получатель Бучко"
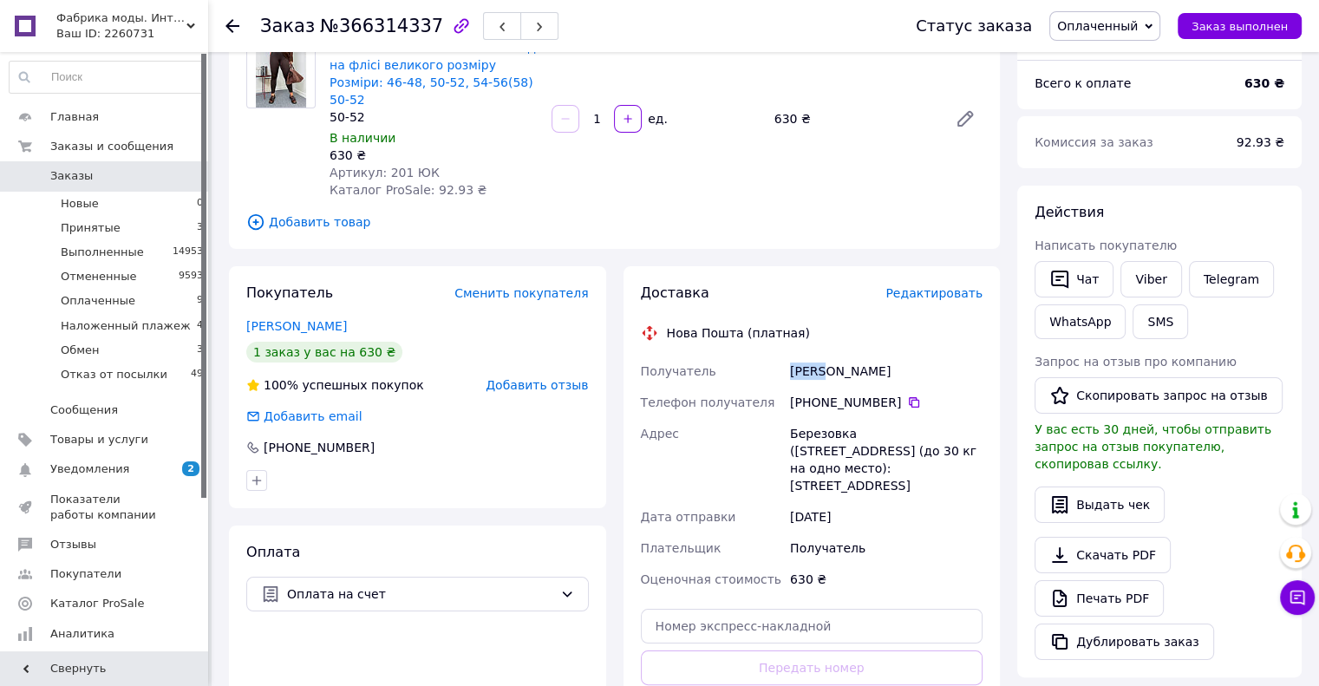
scroll to position [260, 0]
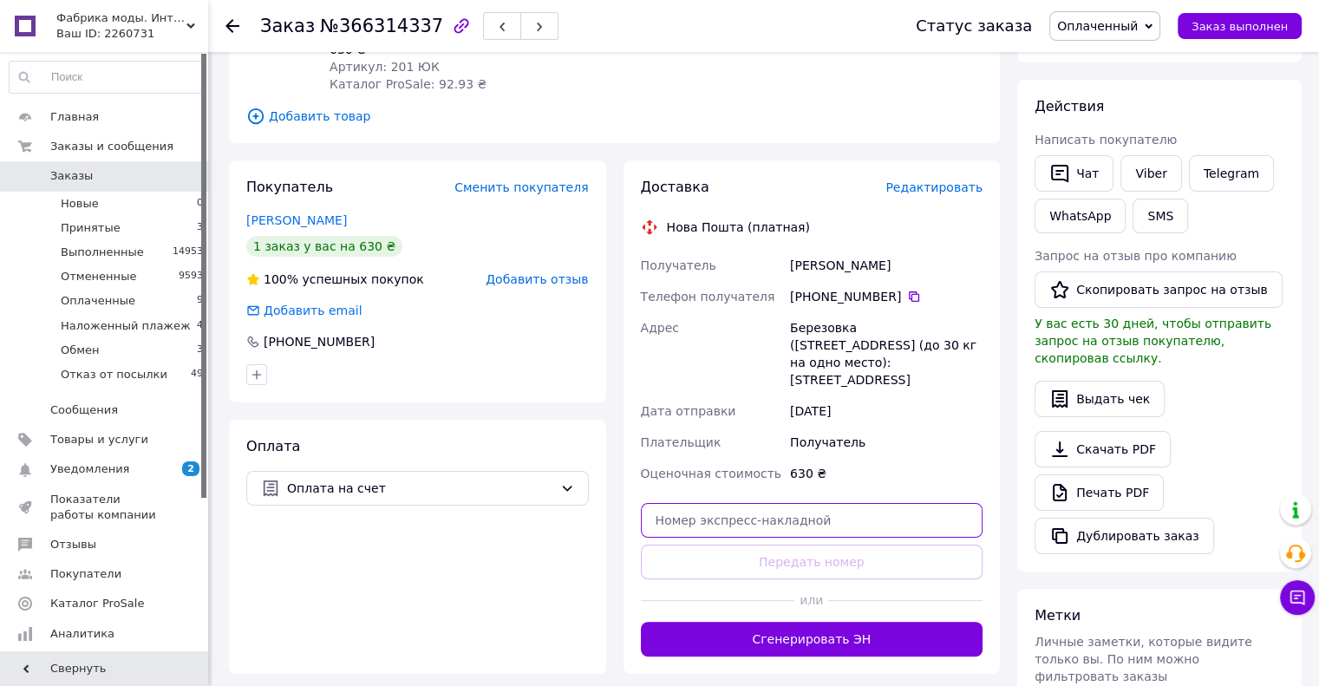
click at [814, 503] on input "text" at bounding box center [812, 520] width 343 height 35
paste input "20451269260580"
type input "20451269260580"
click at [823, 545] on button "Передать номер" at bounding box center [812, 562] width 343 height 35
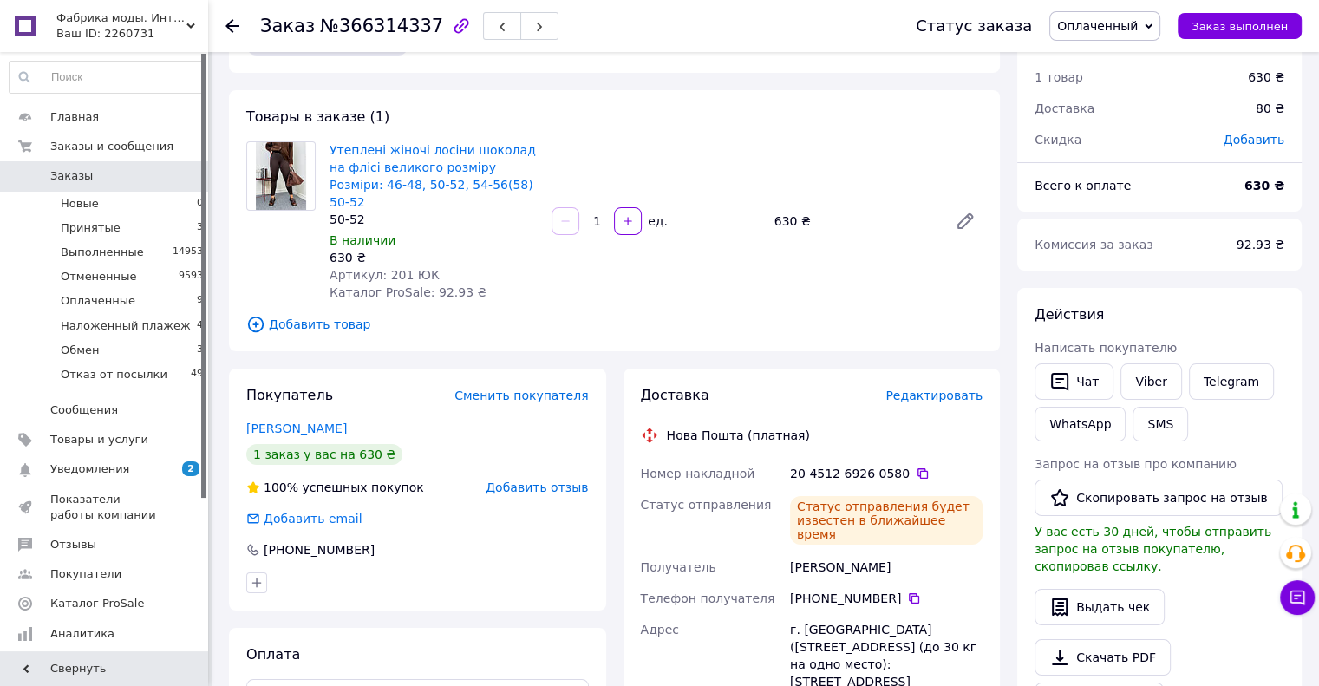
scroll to position [0, 0]
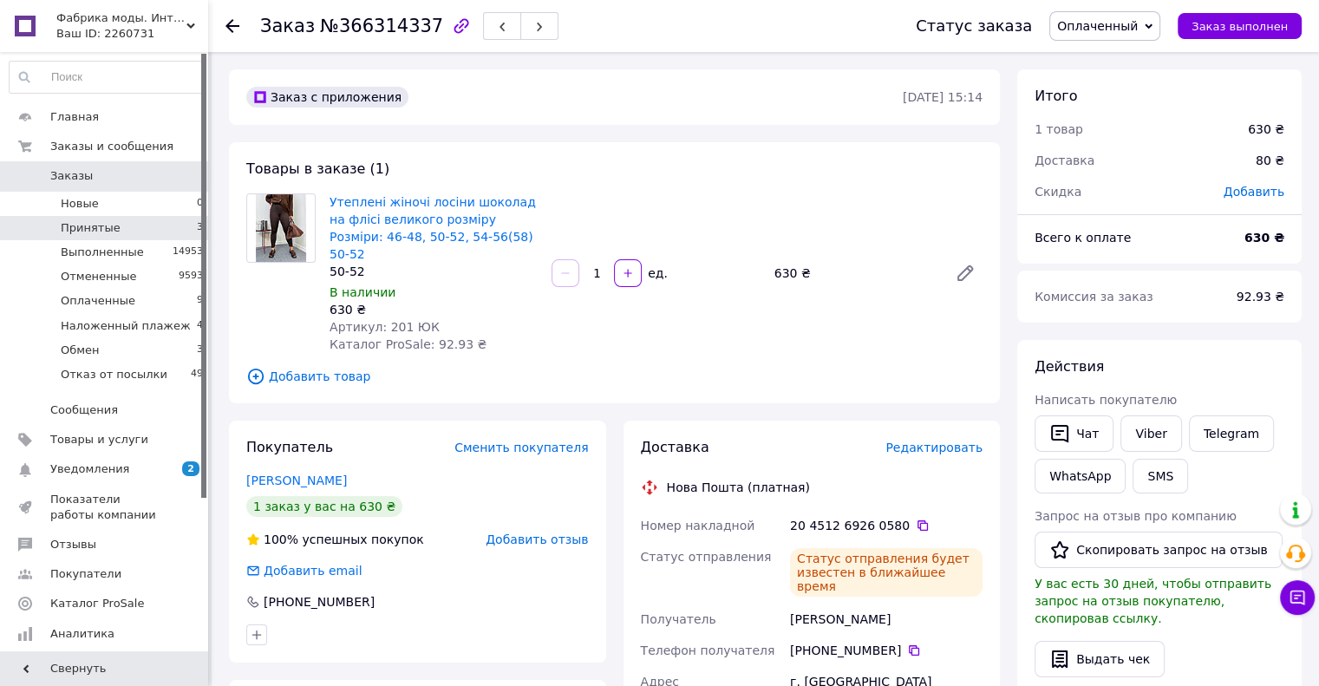
click at [87, 225] on span "Принятые" at bounding box center [91, 228] width 60 height 16
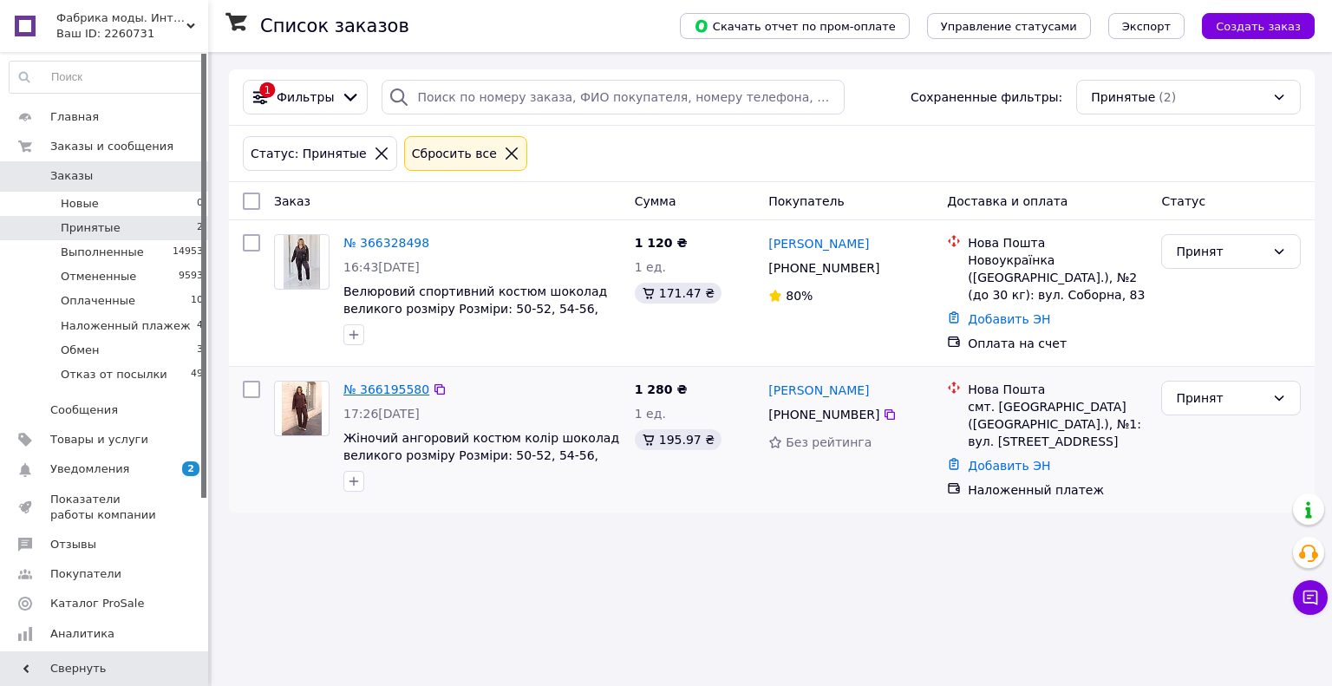
click at [408, 389] on link "№ 366195580" at bounding box center [386, 389] width 86 height 14
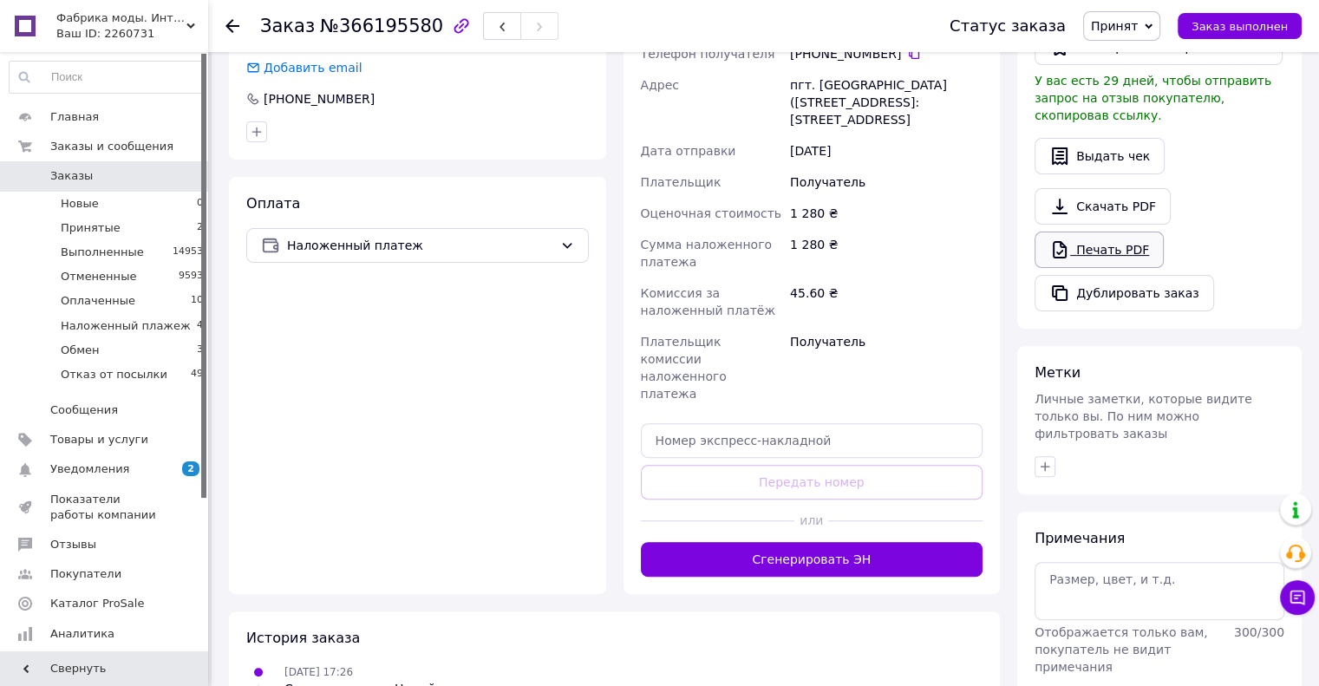
scroll to position [538, 0]
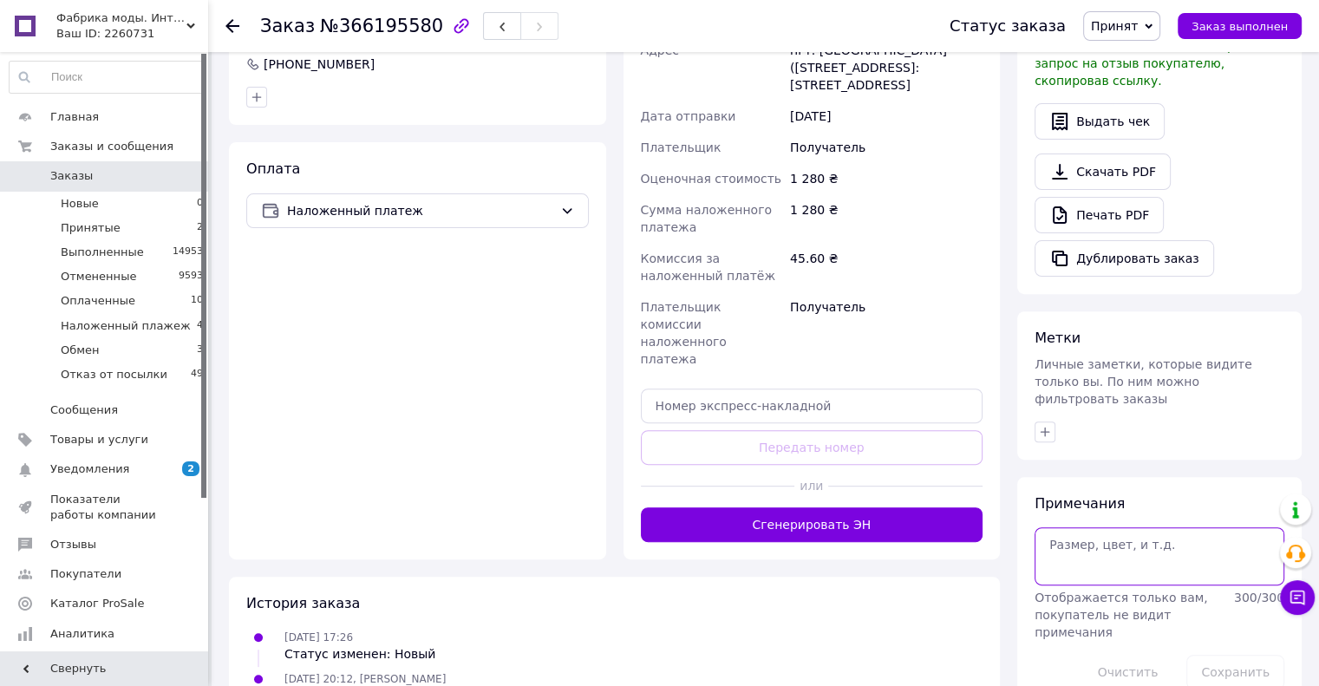
click at [1101, 532] on textarea at bounding box center [1160, 555] width 250 height 57
click at [1137, 527] on textarea "1280-200 =" at bounding box center [1160, 555] width 250 height 57
type textarea "1280-200 = 1080 грн"
click at [1238, 655] on button "Сохранить" at bounding box center [1235, 672] width 98 height 35
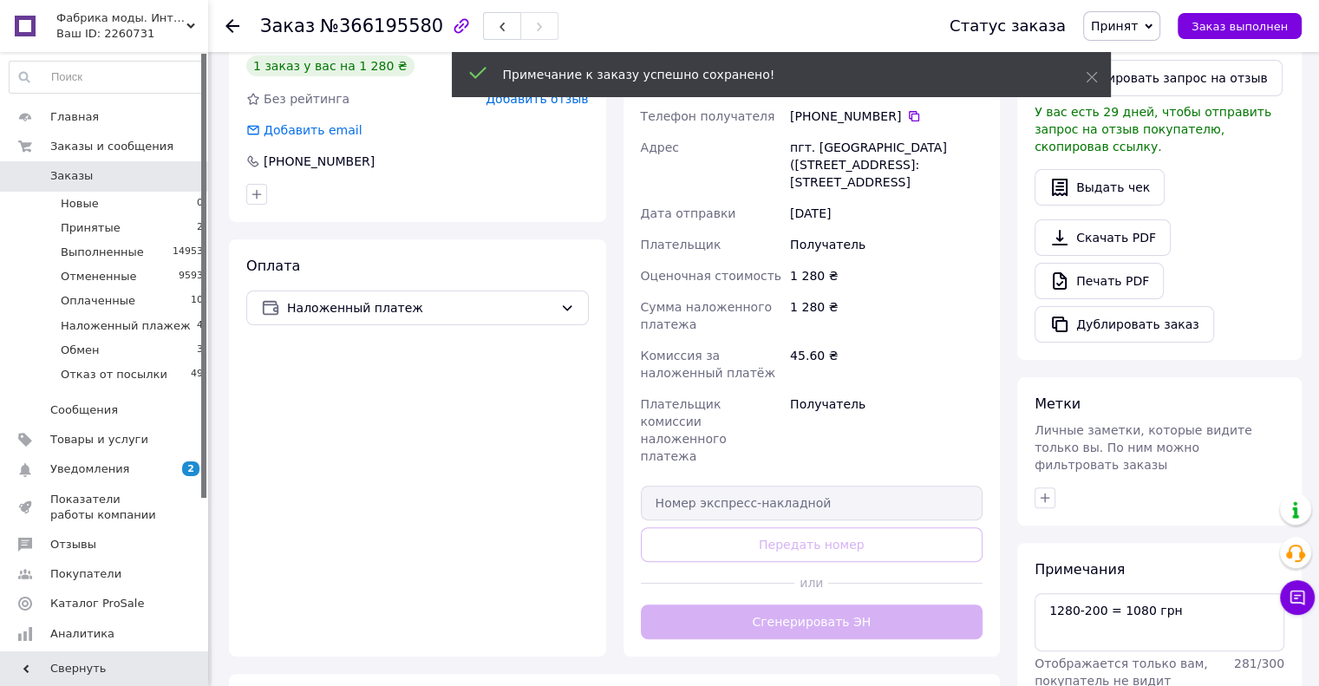
scroll to position [191, 0]
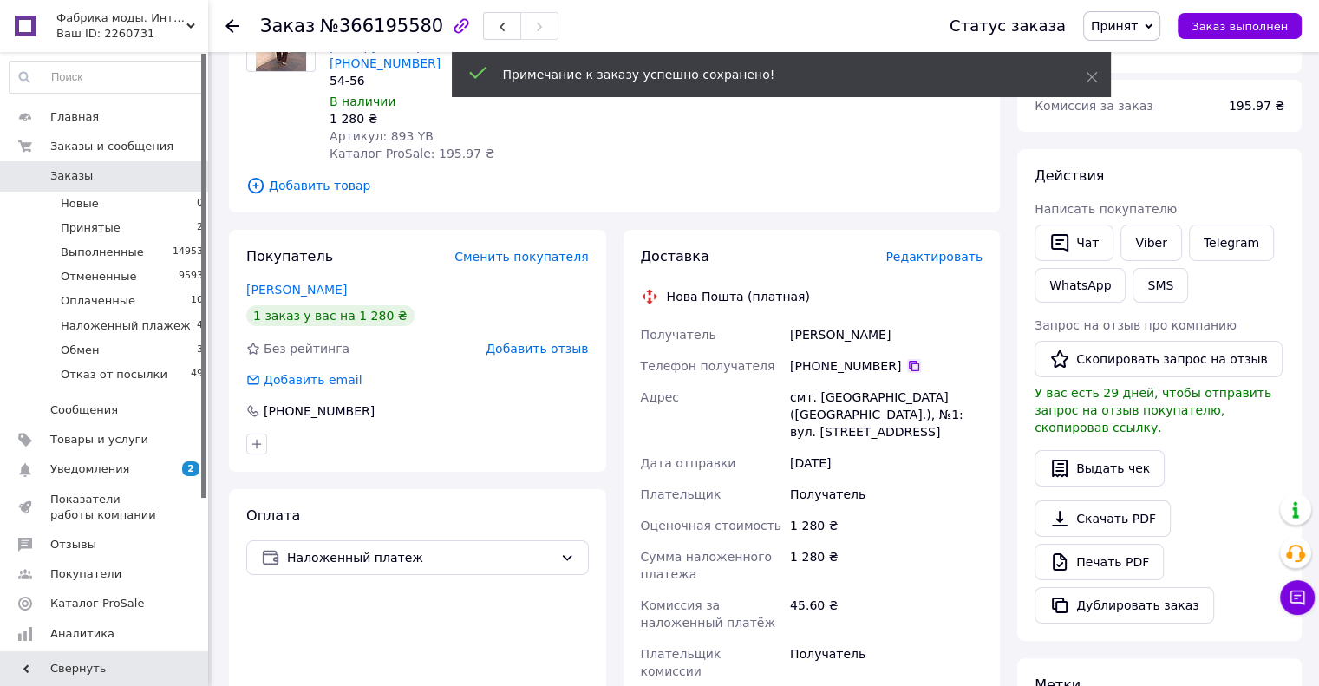
click at [907, 359] on icon at bounding box center [914, 366] width 14 height 14
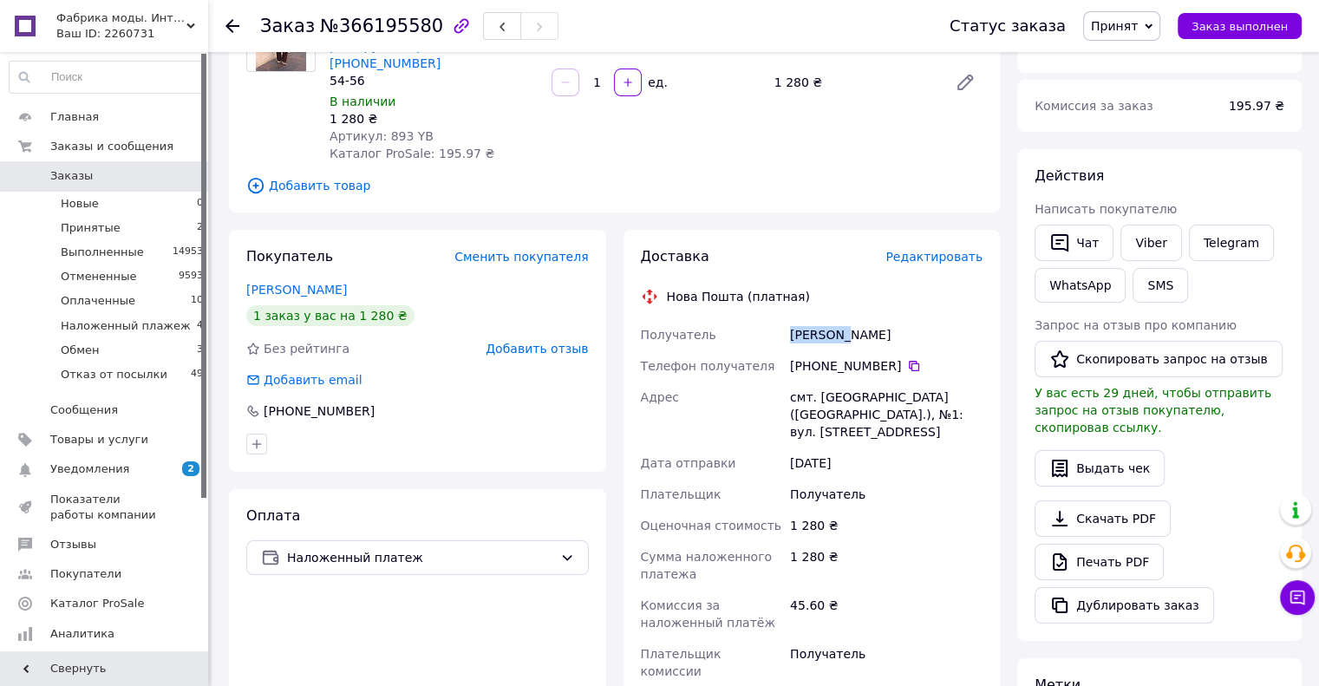
drag, startPoint x: 793, startPoint y: 313, endPoint x: 843, endPoint y: 322, distance: 51.0
click at [843, 322] on div "[PERSON_NAME]" at bounding box center [886, 334] width 199 height 31
copy div "[PERSON_NAME]"
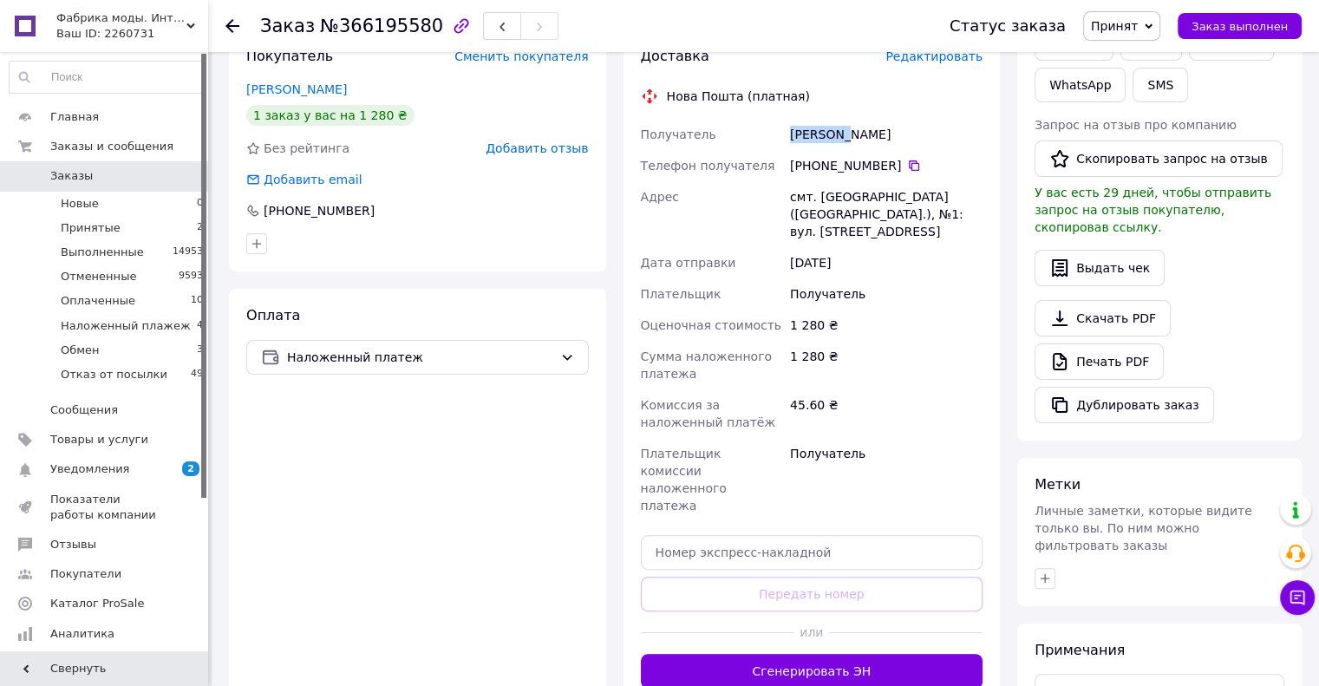
scroll to position [451, 0]
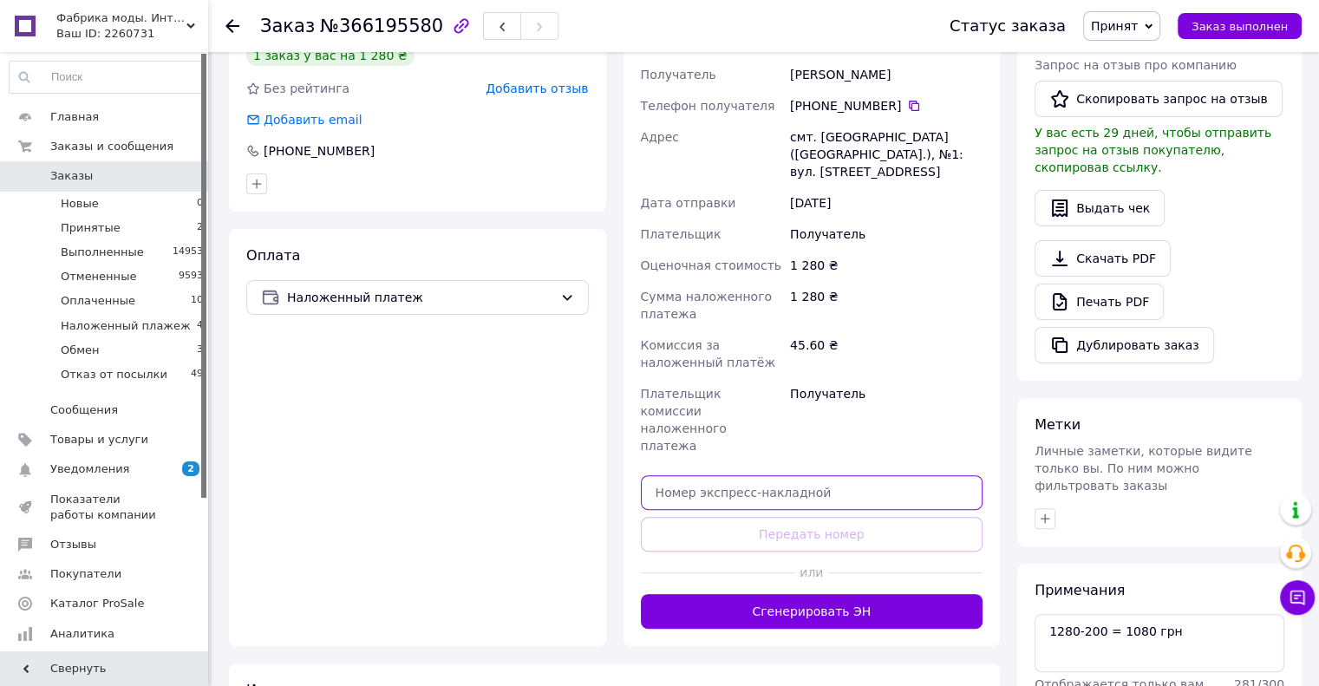
click at [756, 475] on input "text" at bounding box center [812, 492] width 343 height 35
paste input "20451269262794"
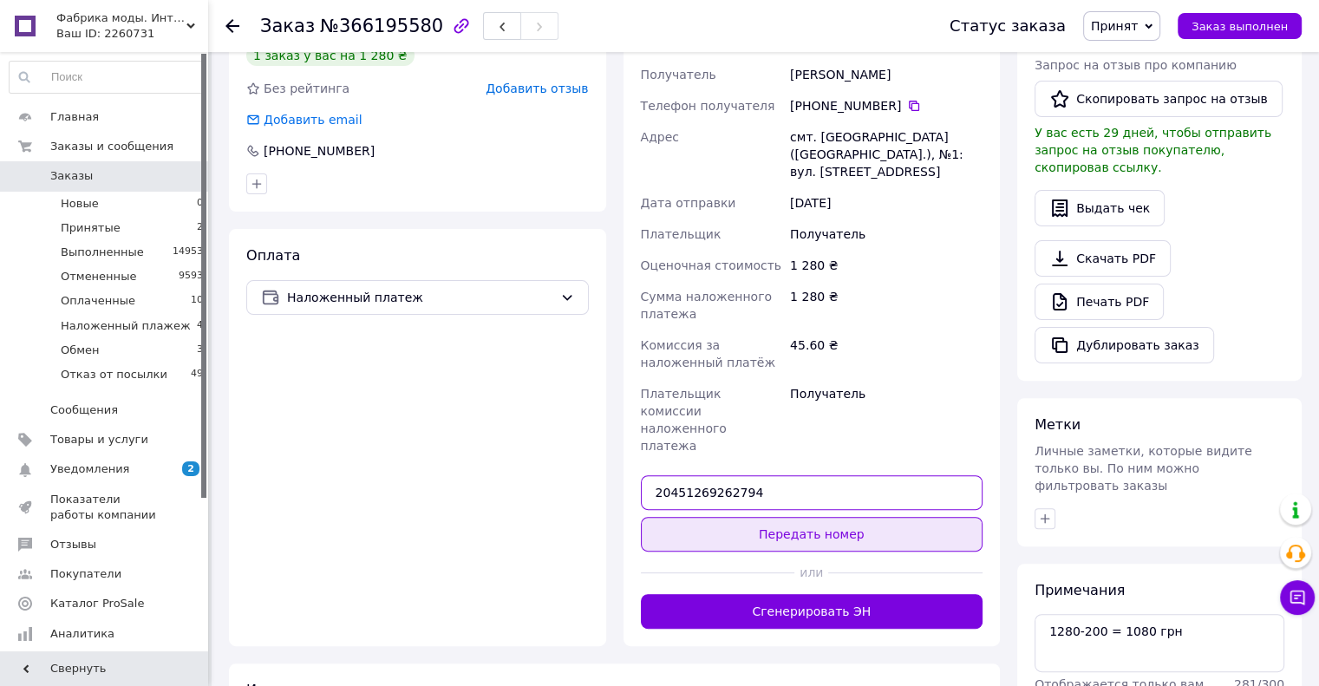
type input "20451269262794"
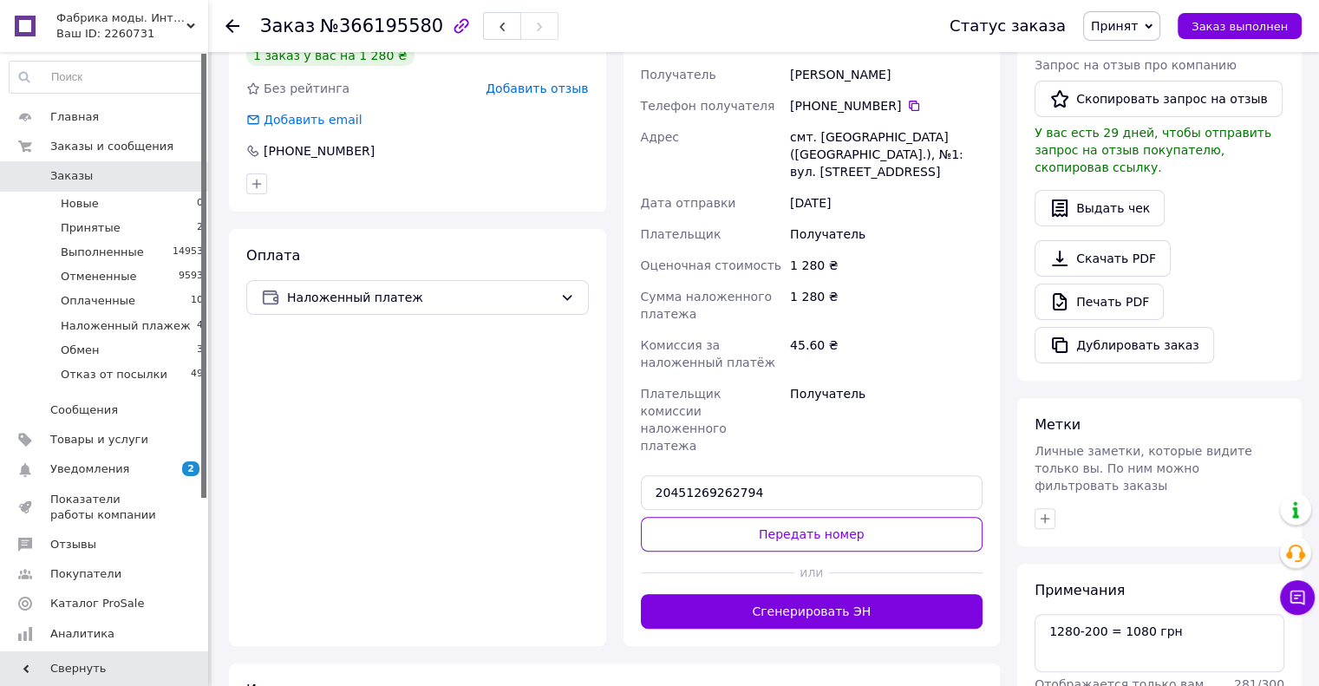
click at [766, 517] on button "Передать номер" at bounding box center [812, 534] width 343 height 35
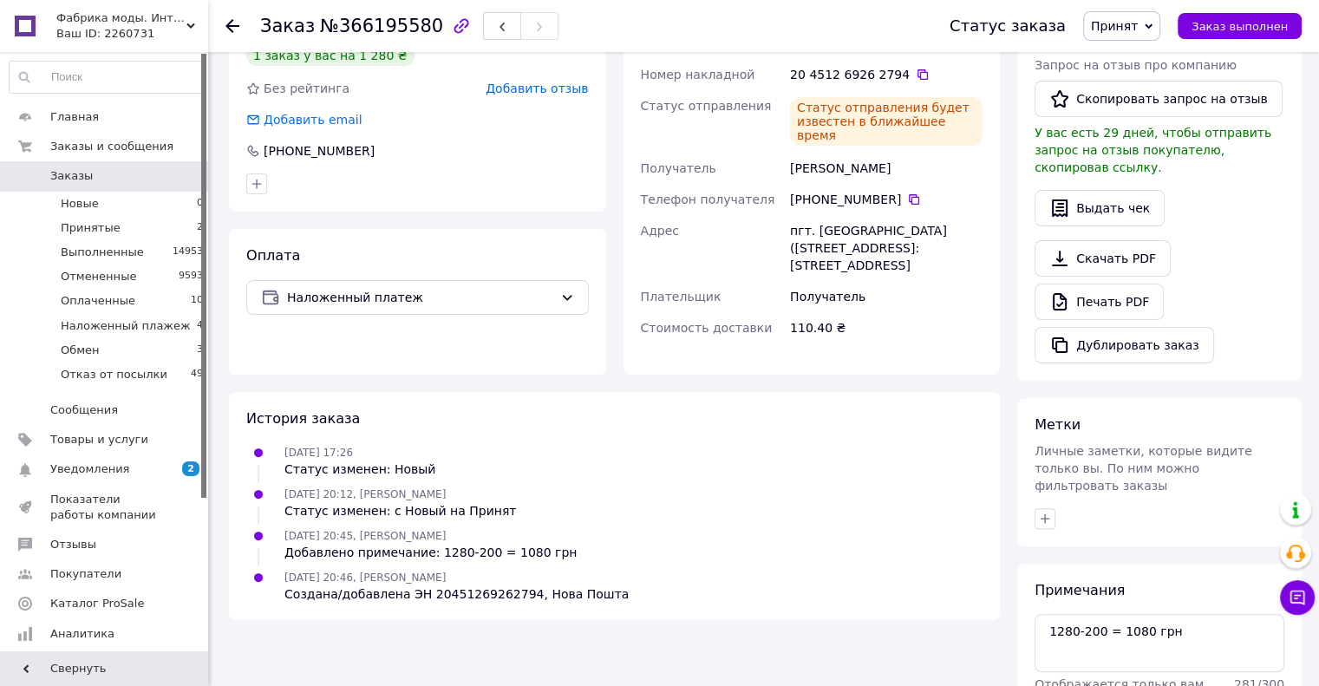
scroll to position [17, 0]
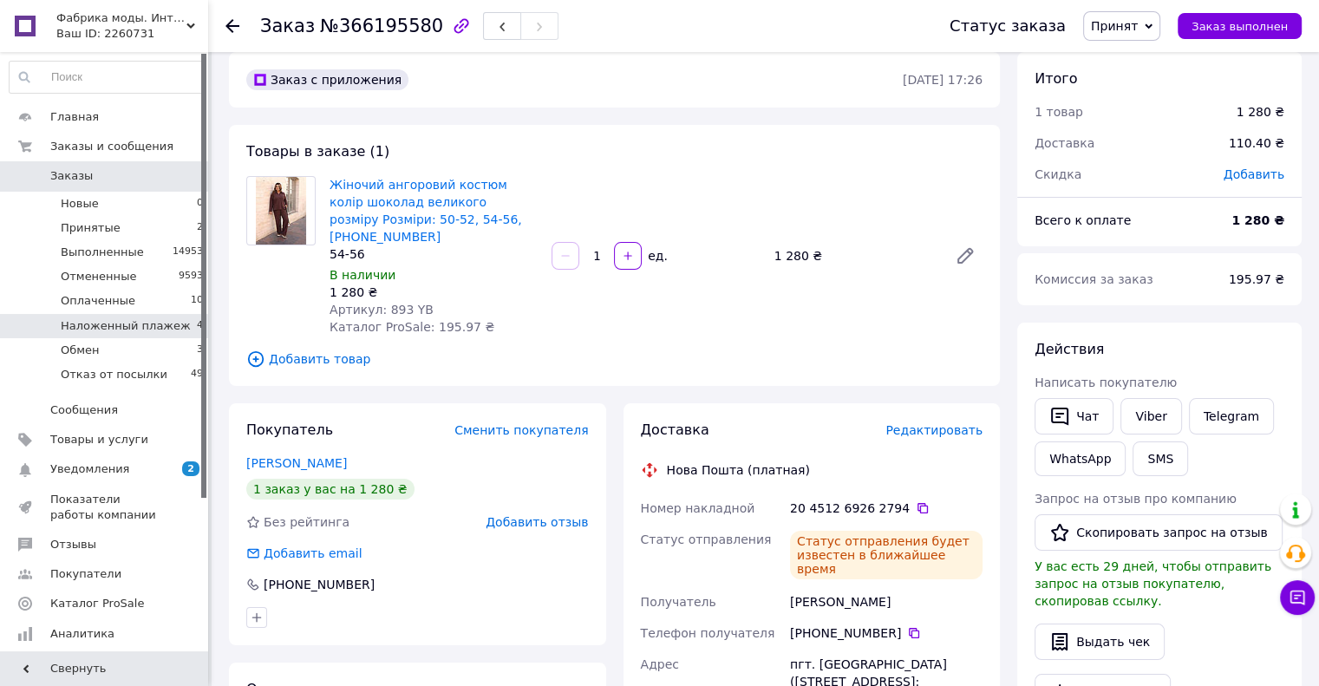
click at [138, 325] on span "Наложенный плажеж" at bounding box center [126, 326] width 130 height 16
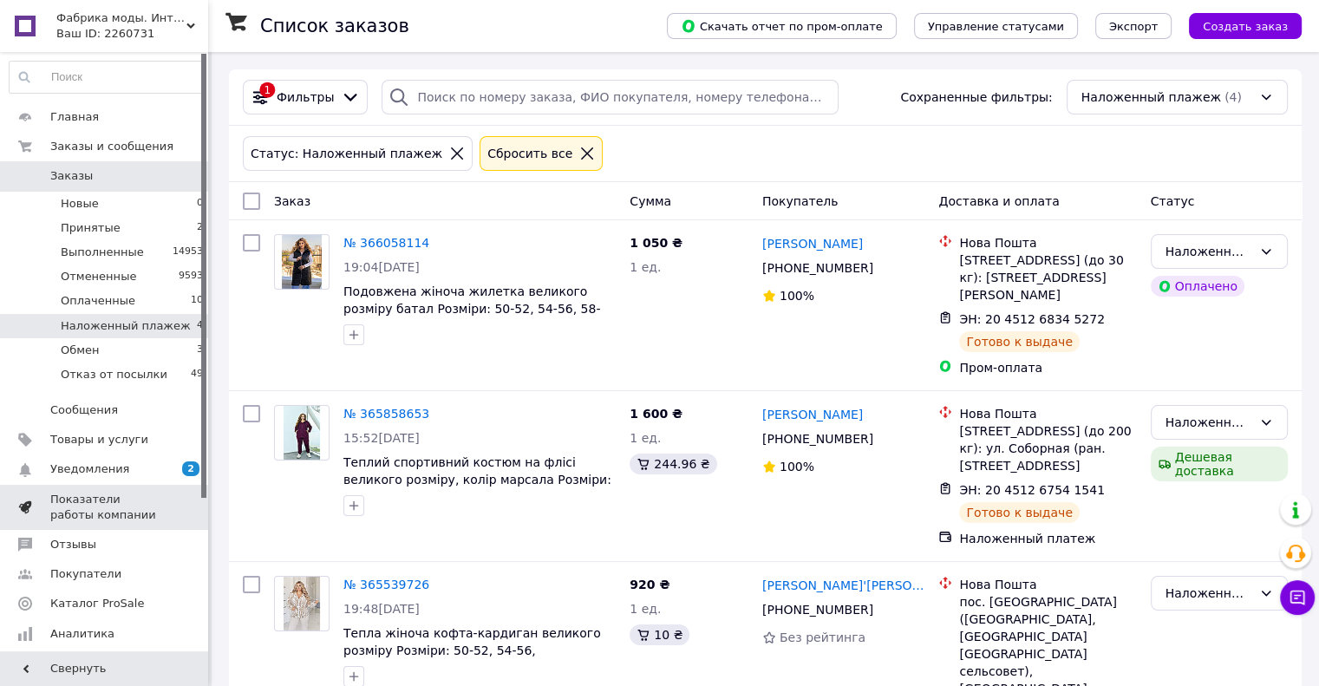
click at [51, 518] on span "Показатели работы компании" at bounding box center [105, 507] width 110 height 31
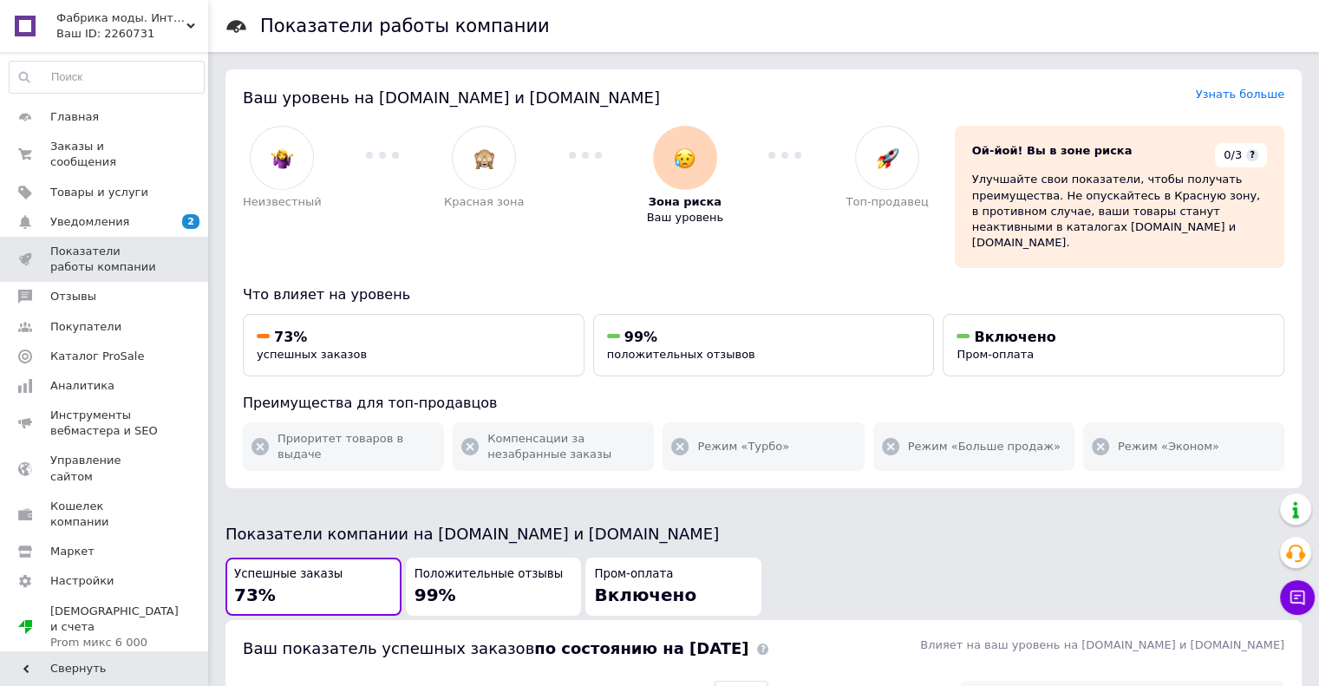
click at [97, 100] on div "Главная Заказы и сообщения 0 0 Товары и услуги Уведомления 2 0 Показатели работ…" at bounding box center [106, 354] width 213 height 604
click at [100, 119] on span "Главная" at bounding box center [105, 117] width 110 height 16
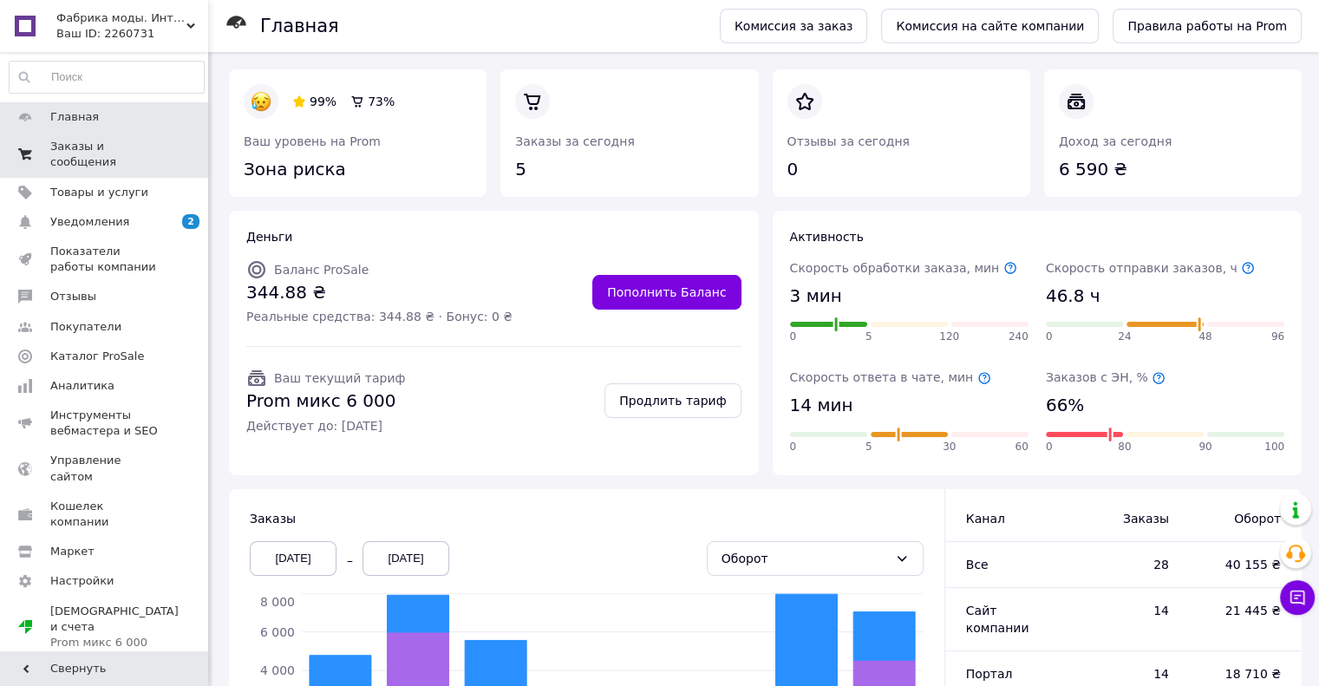
click at [98, 149] on span "Заказы и сообщения" at bounding box center [105, 154] width 110 height 31
